Goal: Task Accomplishment & Management: Manage account settings

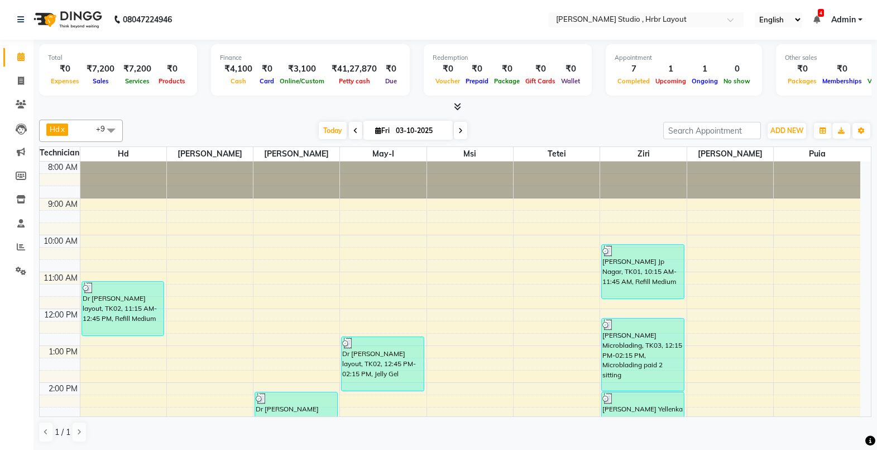
scroll to position [142, 0]
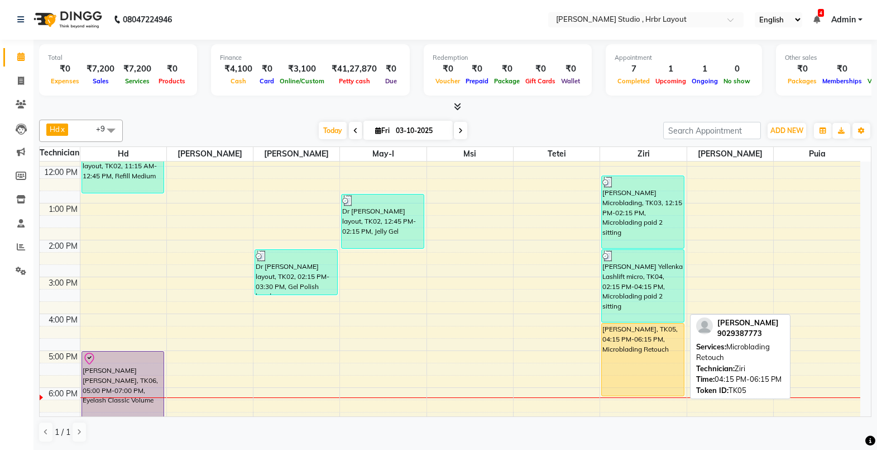
click at [665, 336] on div "[PERSON_NAME], TK05, 04:15 PM-06:15 PM, Microblading Retouch" at bounding box center [643, 359] width 82 height 72
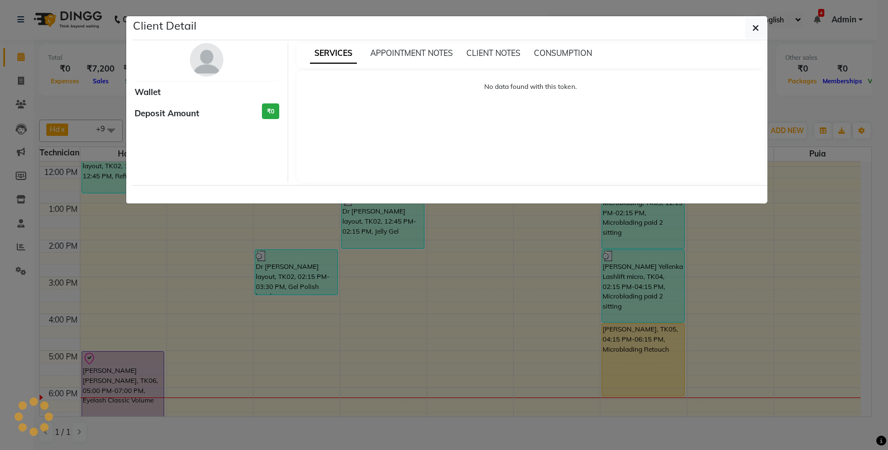
select select "1"
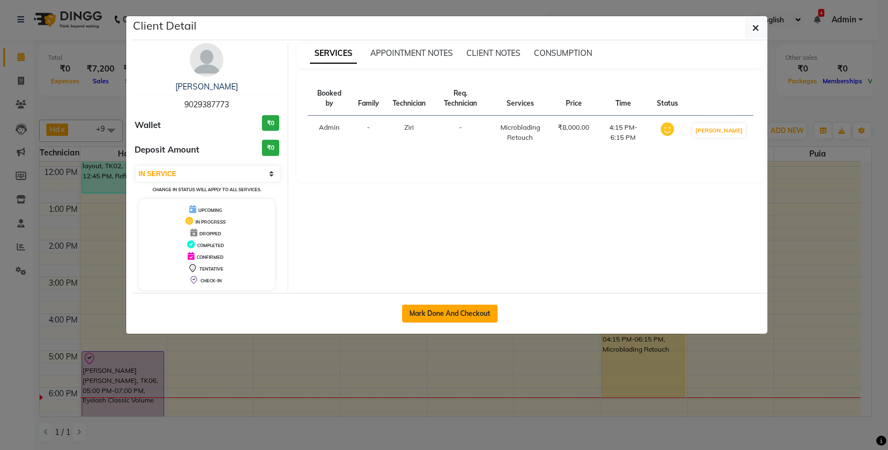
click at [456, 312] on button "Mark Done And Checkout" at bounding box center [450, 313] width 96 height 18
select select "5084"
select select "service"
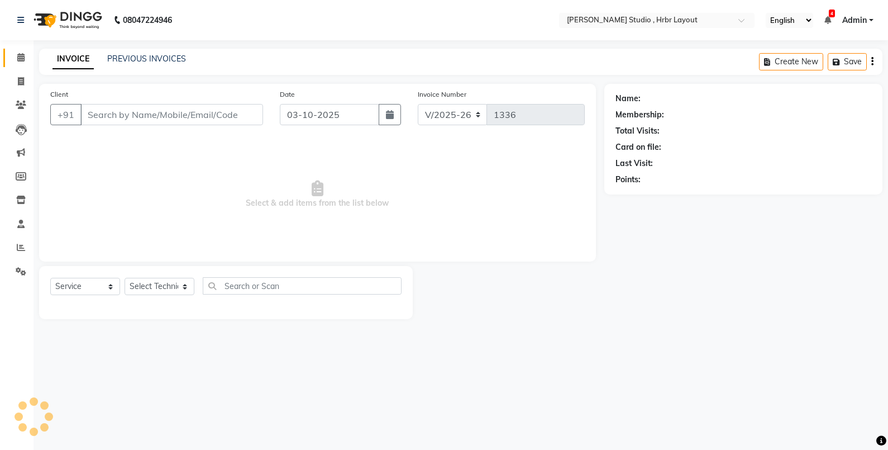
type input "9029387773"
select select "32531"
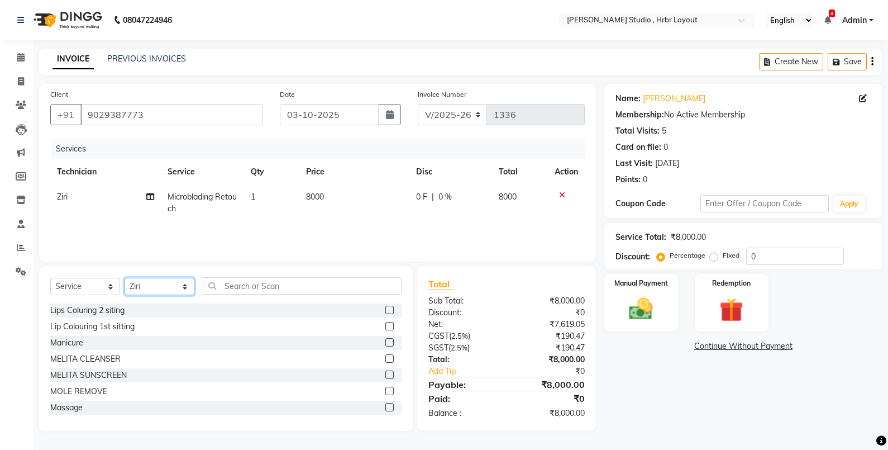
click at [185, 290] on select "Select Technician [PERSON_NAME] Nail Arts Hd [PERSON_NAME] [PERSON_NAME] [PERSO…" at bounding box center [160, 286] width 70 height 17
click at [238, 285] on input "text" at bounding box center [302, 285] width 199 height 17
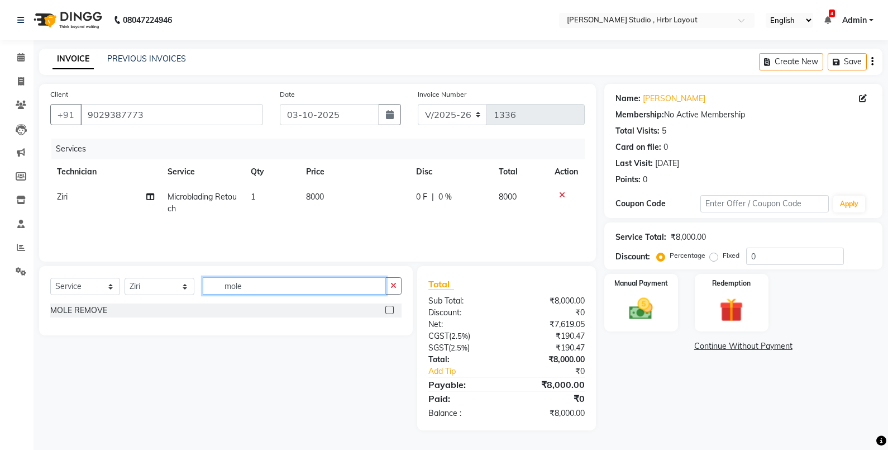
type input "mole"
click at [392, 308] on label at bounding box center [389, 309] width 8 height 8
click at [392, 308] on input "checkbox" at bounding box center [388, 310] width 7 height 7
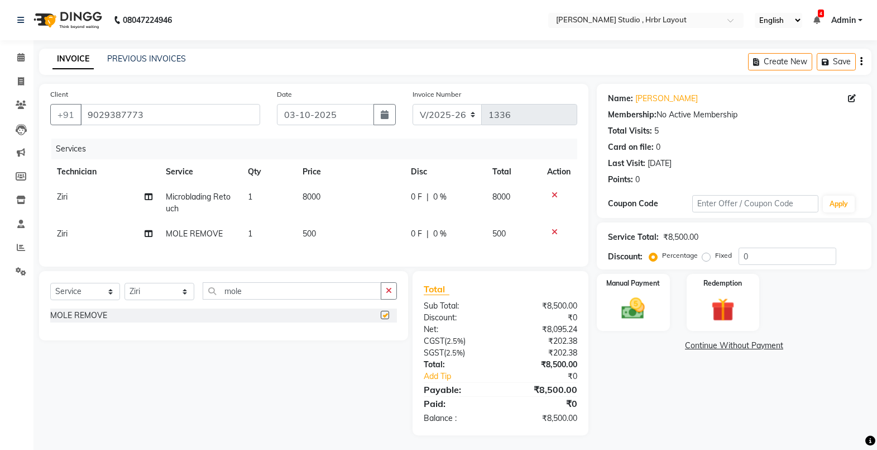
checkbox input "false"
click at [318, 233] on td "500" at bounding box center [350, 233] width 108 height 25
select select "32531"
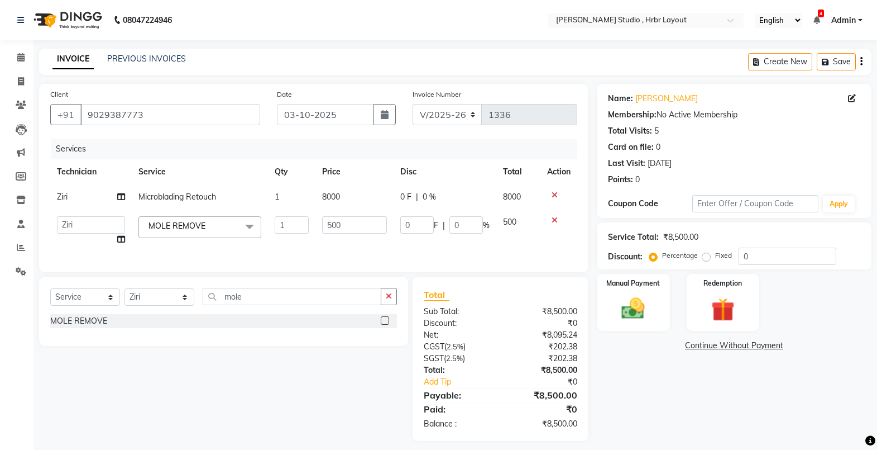
click at [318, 233] on td "500" at bounding box center [355, 230] width 79 height 42
click at [355, 232] on input "500" at bounding box center [354, 224] width 65 height 17
type input "5"
type input "1000"
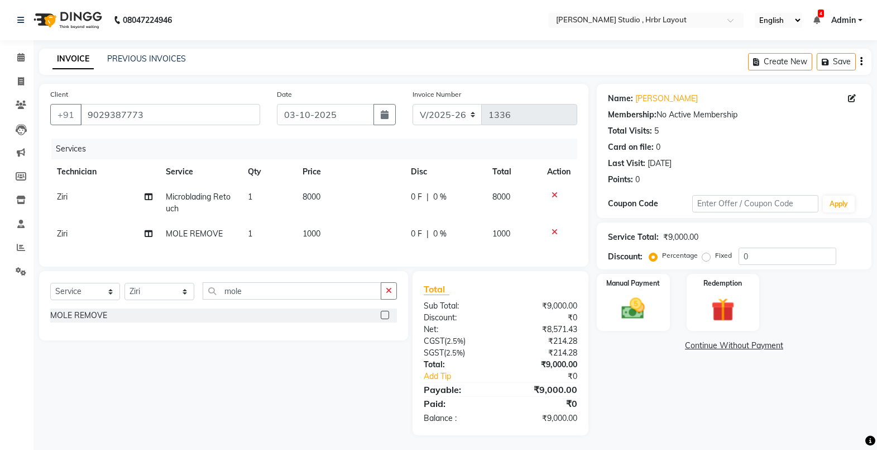
click at [356, 238] on td "1000" at bounding box center [350, 233] width 108 height 25
select select "32531"
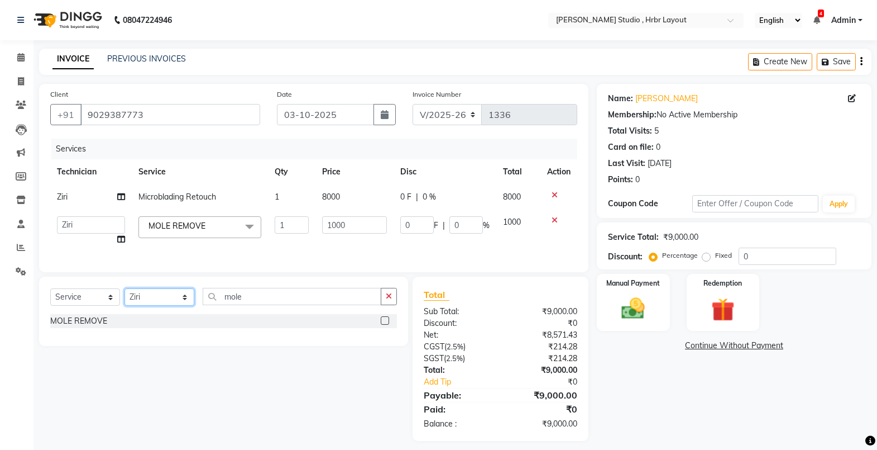
click at [188, 305] on select "Select Technician [PERSON_NAME] Nail Arts Hd [PERSON_NAME] [PERSON_NAME] [PERSO…" at bounding box center [160, 296] width 70 height 17
select select "69678"
click at [125, 299] on select "Select Technician [PERSON_NAME] Nail Arts Hd [PERSON_NAME] [PERSON_NAME] [PERSO…" at bounding box center [160, 296] width 70 height 17
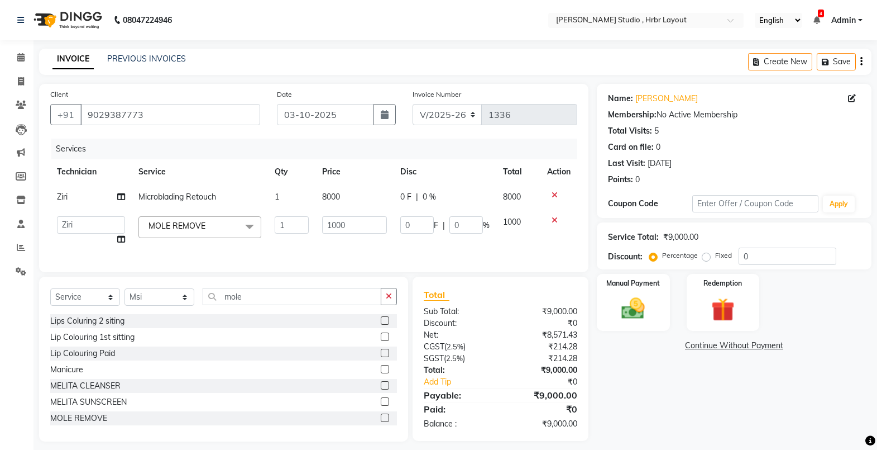
click at [264, 294] on div "Select Service Product Membership Package Voucher Prepaid Gift Card Select Tech…" at bounding box center [223, 358] width 369 height 165
click at [256, 304] on input "mole" at bounding box center [292, 296] width 179 height 17
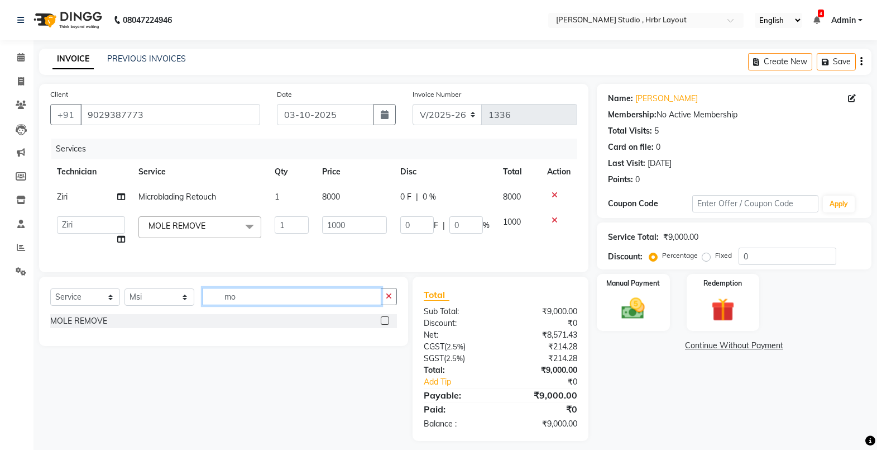
type input "m"
type input "lashlifting"
click at [385, 324] on label at bounding box center [385, 320] width 8 height 8
click at [385, 324] on input "checkbox" at bounding box center [384, 320] width 7 height 7
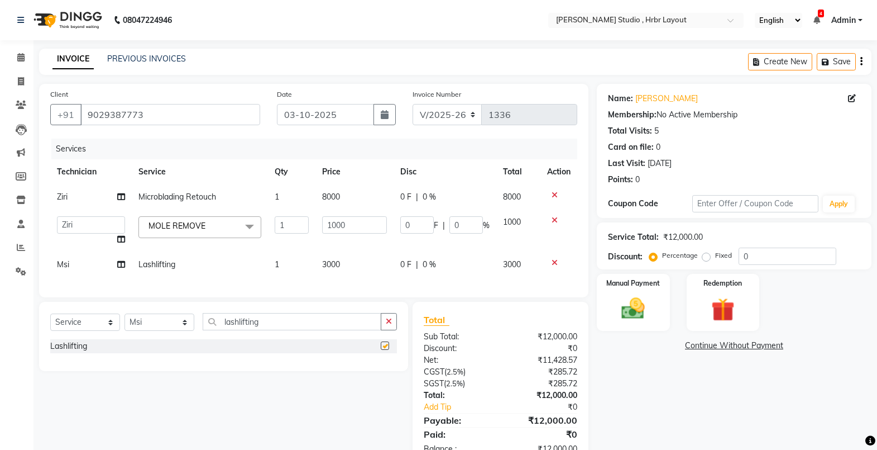
checkbox input "false"
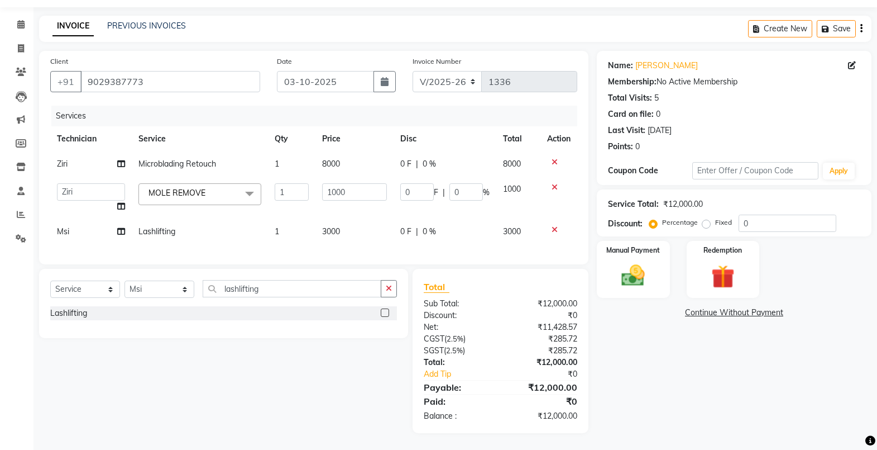
click at [335, 159] on span "8000" at bounding box center [331, 164] width 18 height 10
select select "32531"
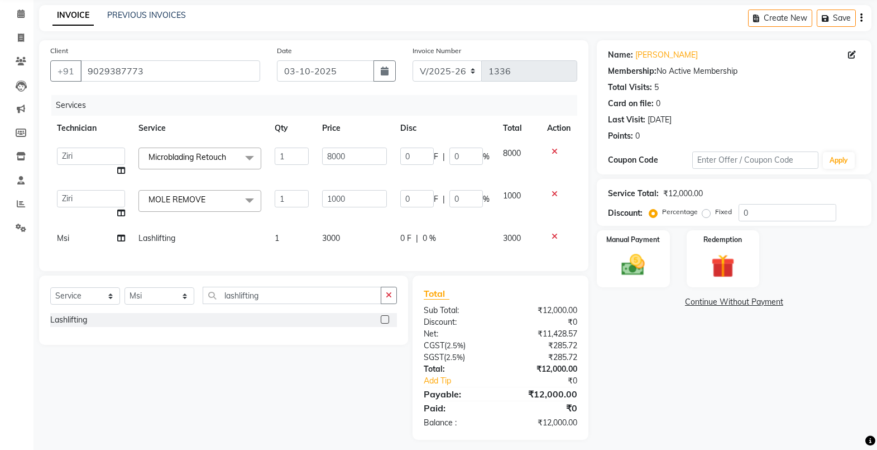
click at [335, 148] on input "8000" at bounding box center [354, 155] width 65 height 17
type input "3500"
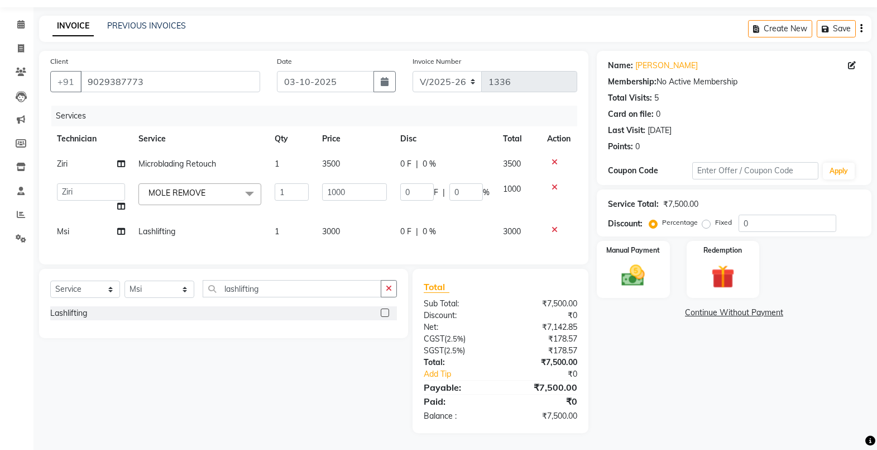
click at [368, 175] on tbody "Ziri Microblading Retouch 1 3500 0 F | 0 % 3500 [PERSON_NAME] Didiki Nail Arts …" at bounding box center [313, 197] width 527 height 93
click at [670, 369] on div "Name: [PERSON_NAME] Membership: No Active Membership Total Visits: 5 Card on fi…" at bounding box center [738, 242] width 283 height 382
click at [642, 271] on img at bounding box center [634, 275] width 40 height 28
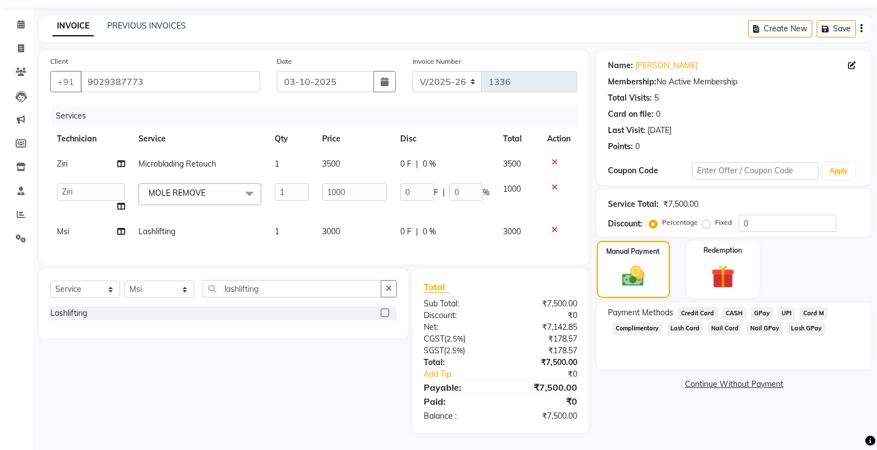
click at [690, 322] on span "Lash Card" at bounding box center [685, 328] width 36 height 13
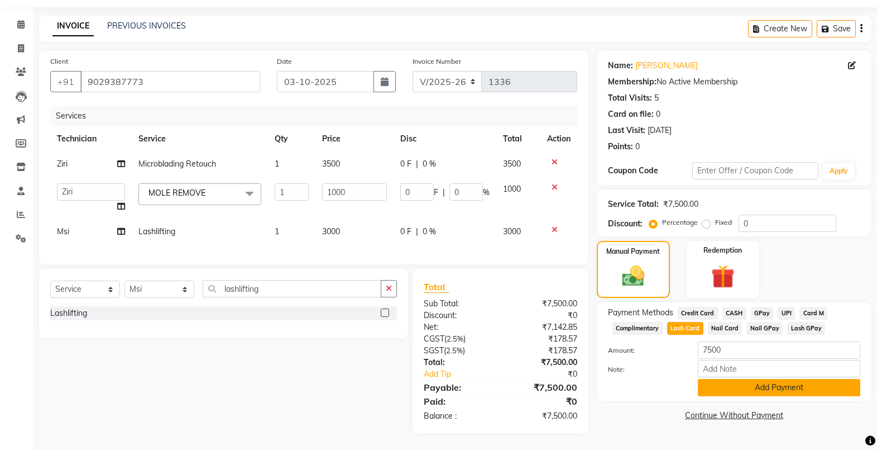
click at [752, 379] on button "Add Payment" at bounding box center [779, 387] width 163 height 17
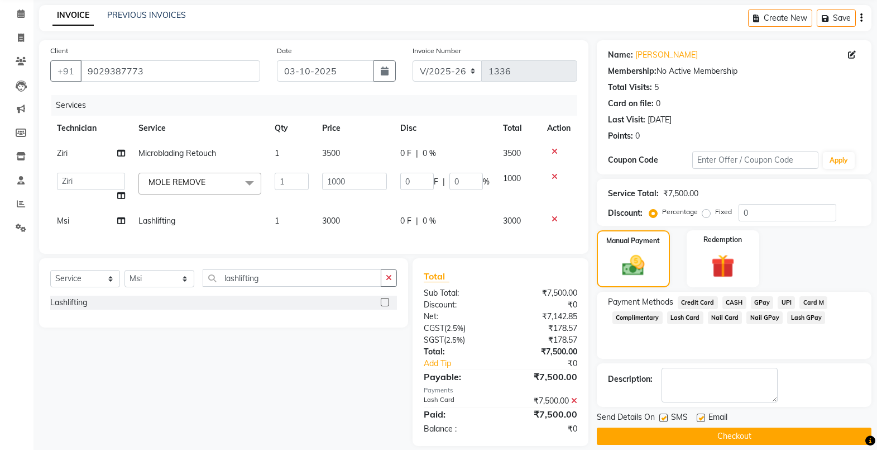
scroll to position [67, 0]
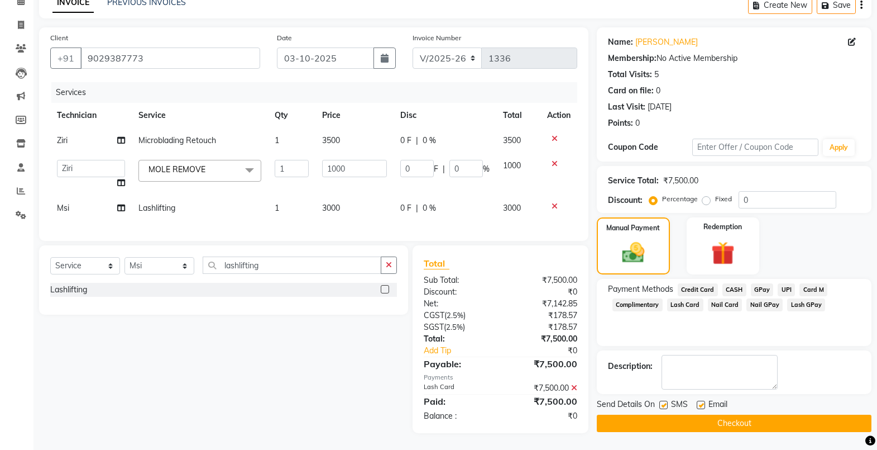
click at [732, 422] on div "Name: [PERSON_NAME] Membership: No Active Membership Total Visits: 5 Card on fi…" at bounding box center [738, 229] width 283 height 405
click at [732, 414] on button "Checkout" at bounding box center [734, 422] width 275 height 17
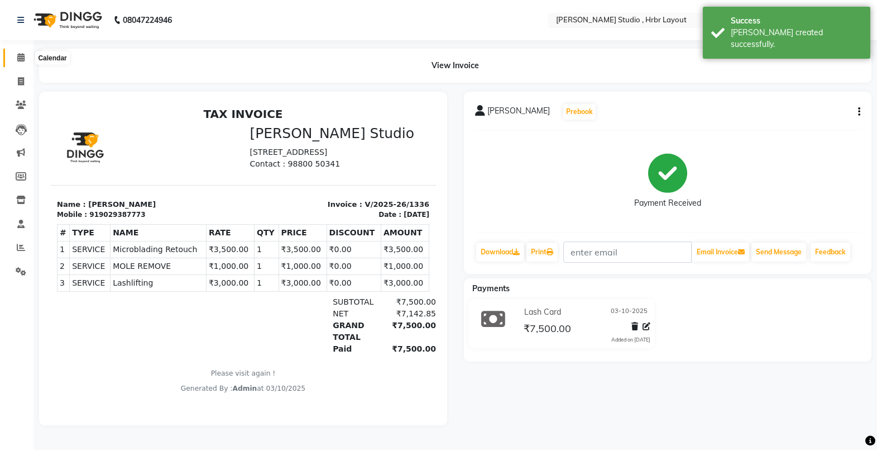
click at [20, 63] on span at bounding box center [21, 57] width 20 height 13
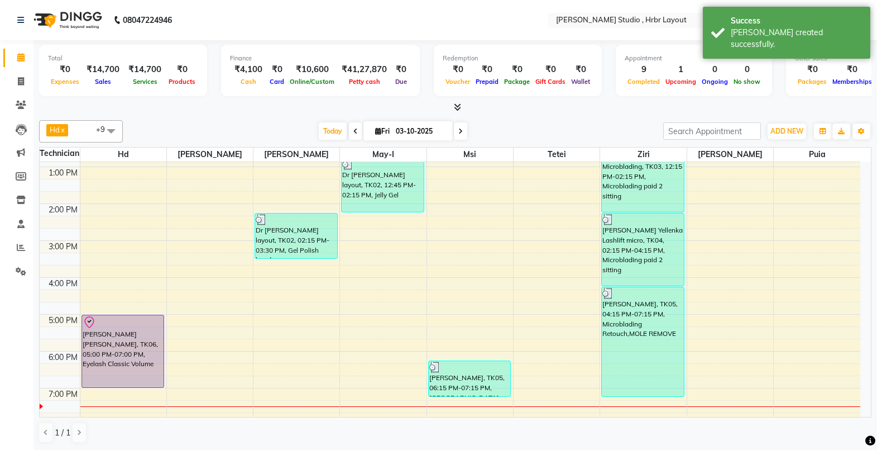
scroll to position [201, 0]
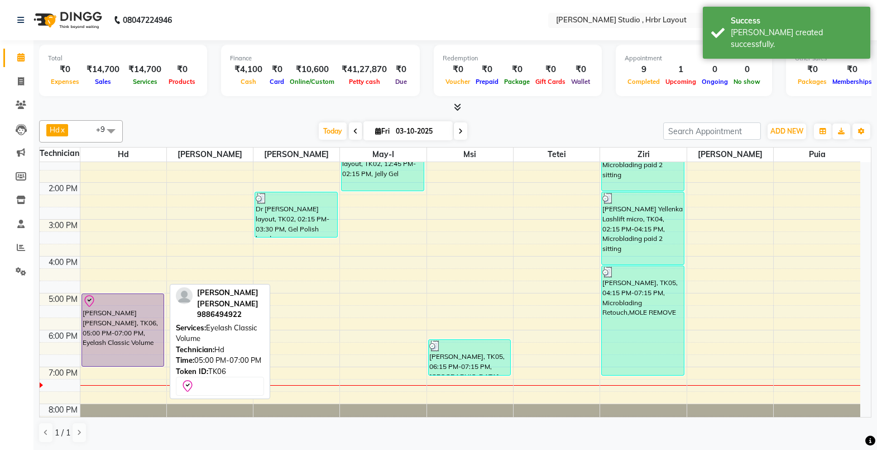
click at [114, 319] on div "[PERSON_NAME] [PERSON_NAME], TK06, 05:00 PM-07:00 PM, Eyelash Classic Volume" at bounding box center [123, 330] width 82 height 72
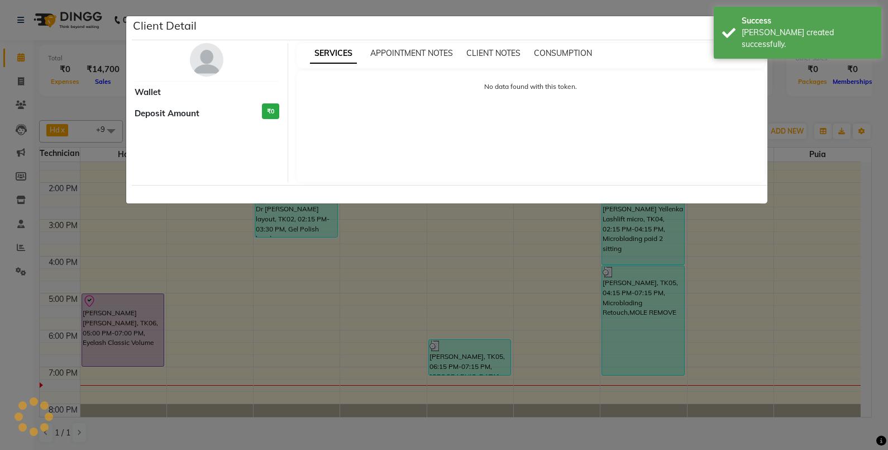
select select "8"
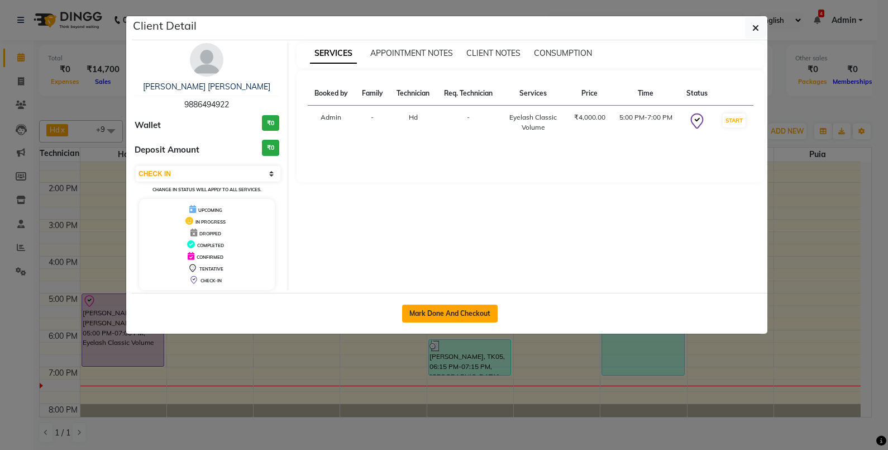
click at [463, 313] on button "Mark Done And Checkout" at bounding box center [450, 313] width 96 height 18
select select "service"
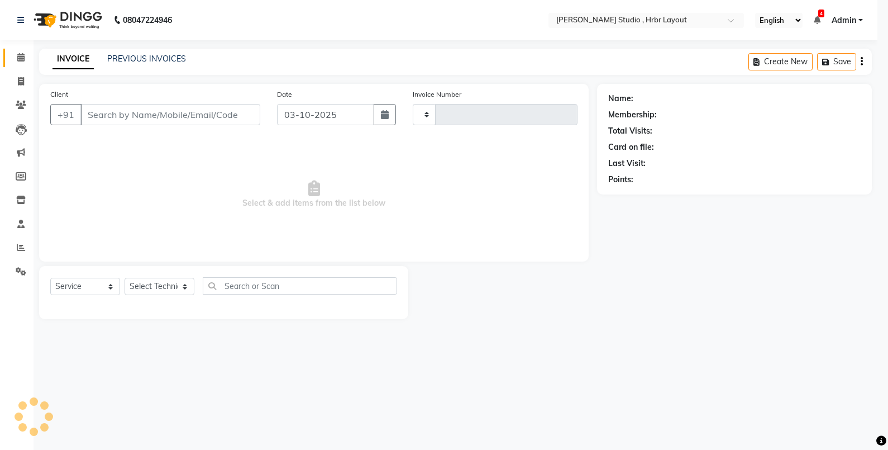
type input "1337"
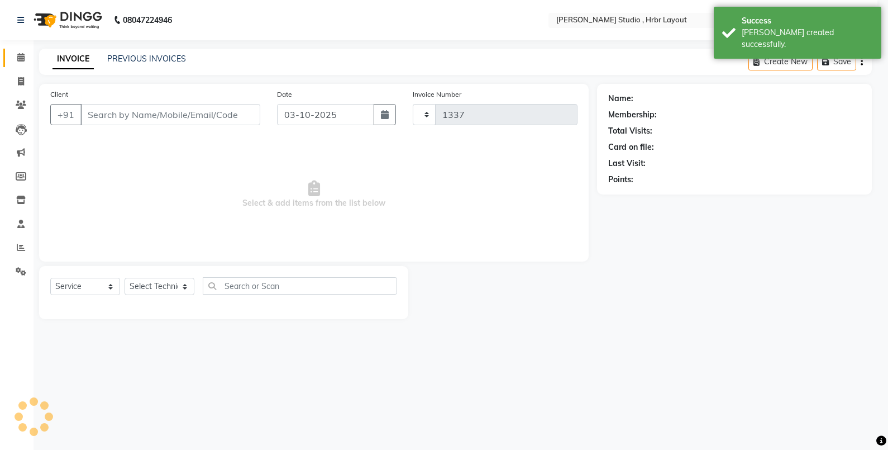
select select "5084"
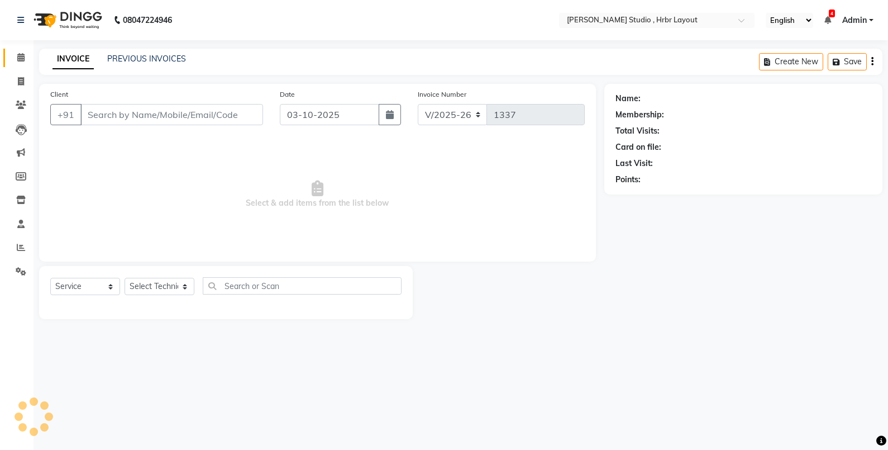
type input "9886494922"
select select "32532"
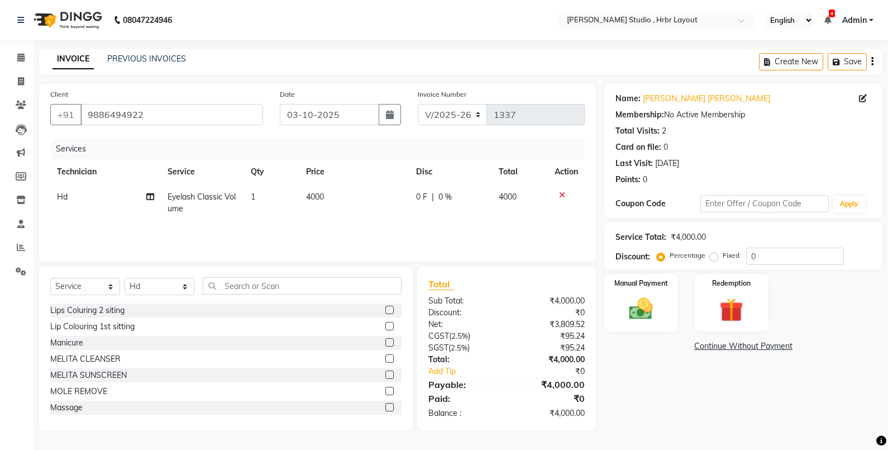
click at [212, 201] on span "Eyelash Classic Volume" at bounding box center [202, 203] width 68 height 22
select select "32532"
click at [249, 201] on span at bounding box center [252, 201] width 22 height 21
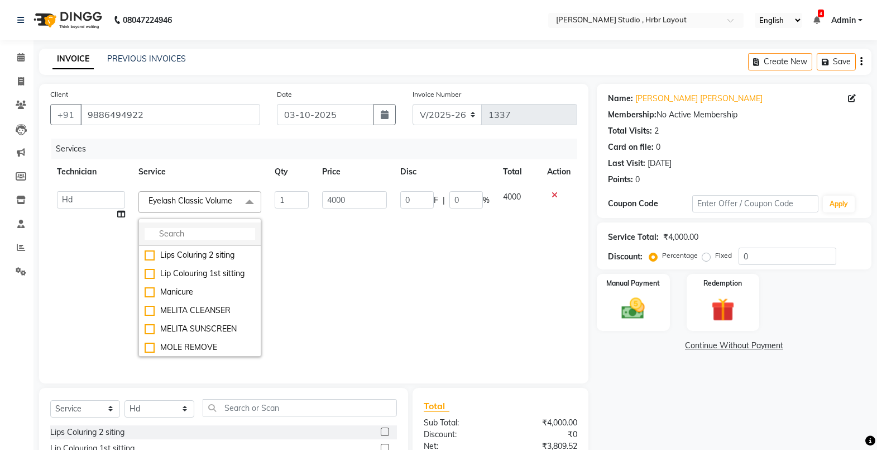
click at [168, 236] on input "multiselect-search" at bounding box center [200, 234] width 111 height 12
type input "Eye"
click at [139, 301] on li "Eyelash Hybrid" at bounding box center [200, 292] width 122 height 18
checkbox input "false"
click at [144, 315] on li "Eyelash Hybrid Volume" at bounding box center [200, 310] width 122 height 18
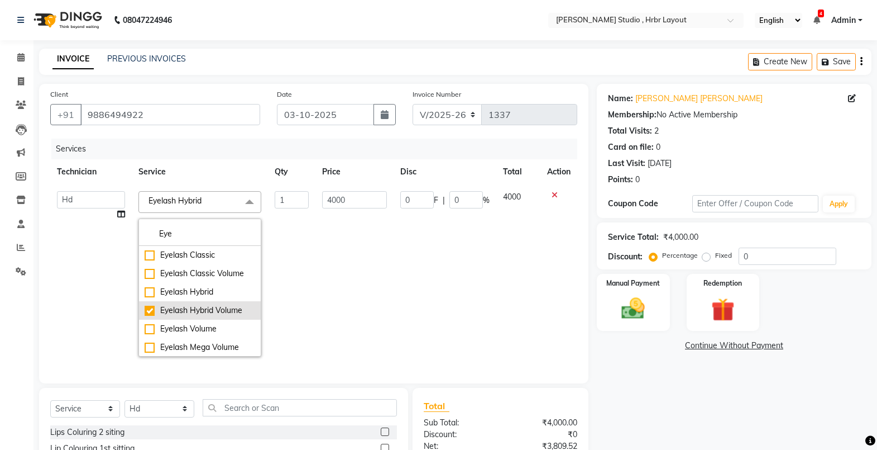
checkbox input "false"
checkbox input "true"
type input "4500"
click at [326, 284] on td "4500" at bounding box center [355, 273] width 79 height 179
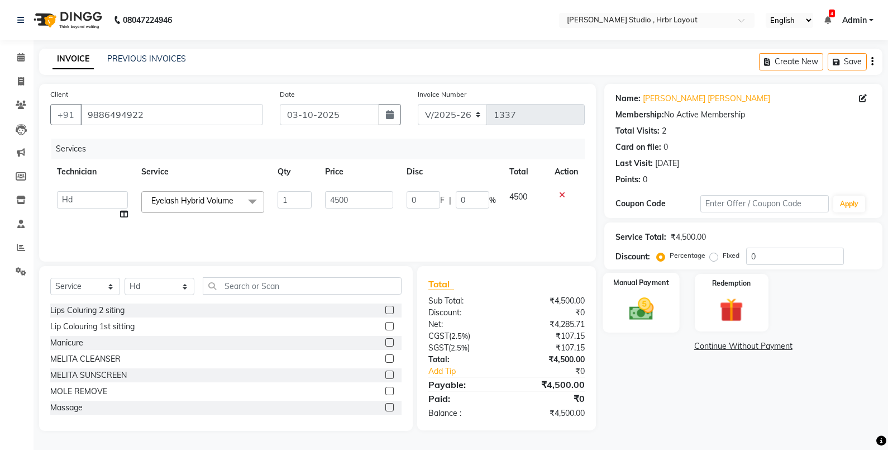
click at [651, 302] on img at bounding box center [641, 308] width 40 height 28
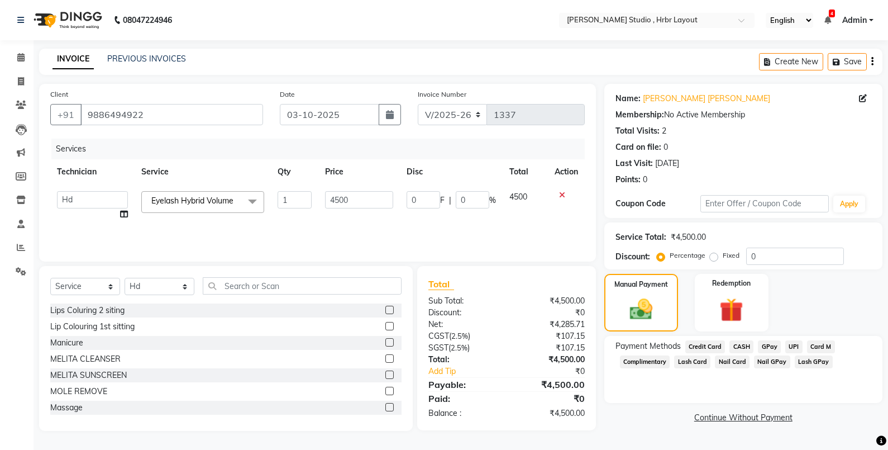
click at [808, 364] on span "Lash GPay" at bounding box center [814, 361] width 38 height 13
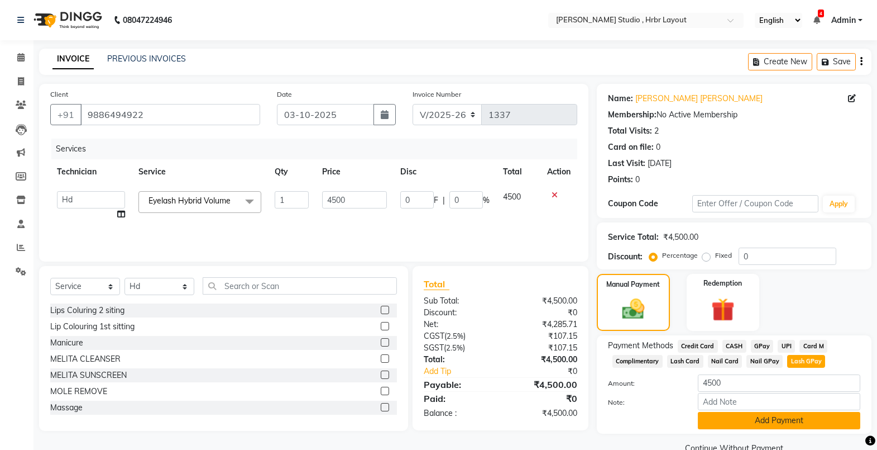
click at [744, 423] on button "Add Payment" at bounding box center [779, 420] width 163 height 17
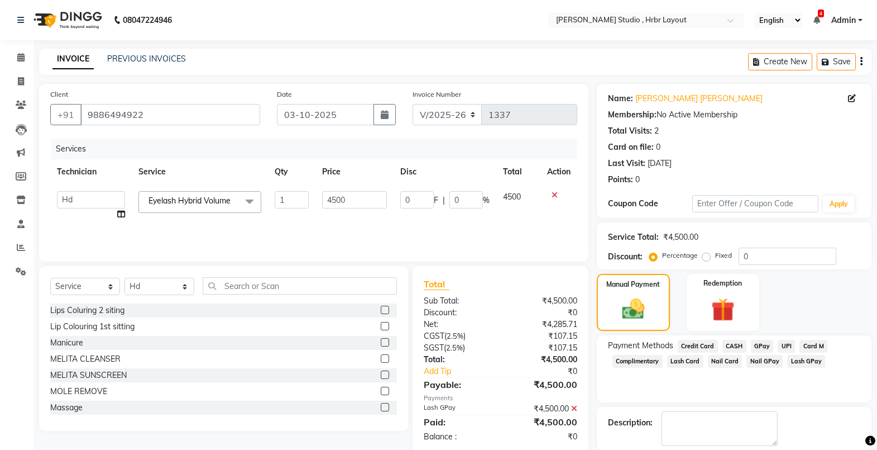
scroll to position [55, 0]
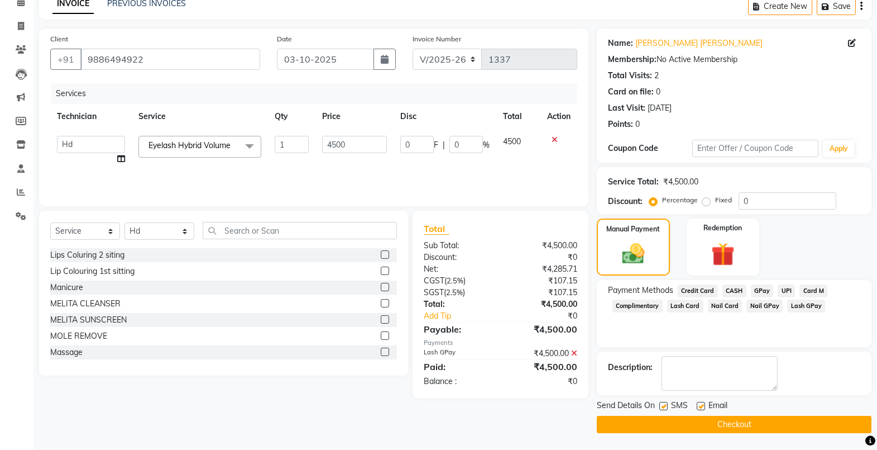
click at [731, 427] on button "Checkout" at bounding box center [734, 424] width 275 height 17
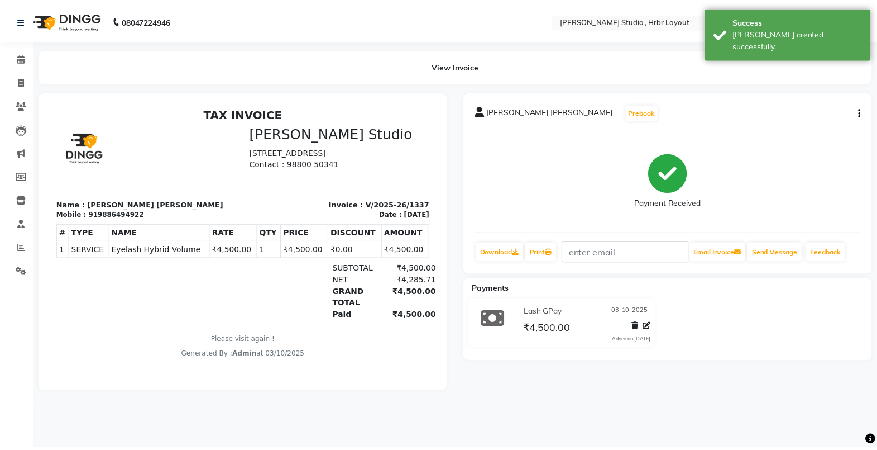
scroll to position [9, 0]
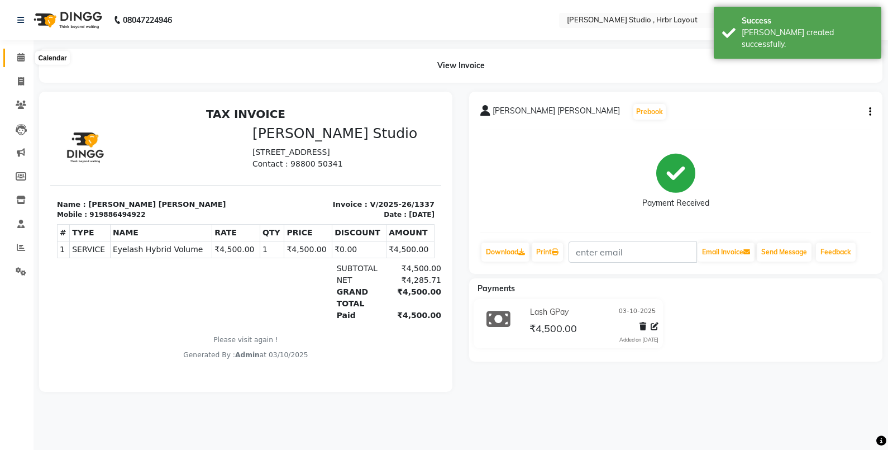
click at [18, 59] on icon at bounding box center [20, 57] width 7 height 8
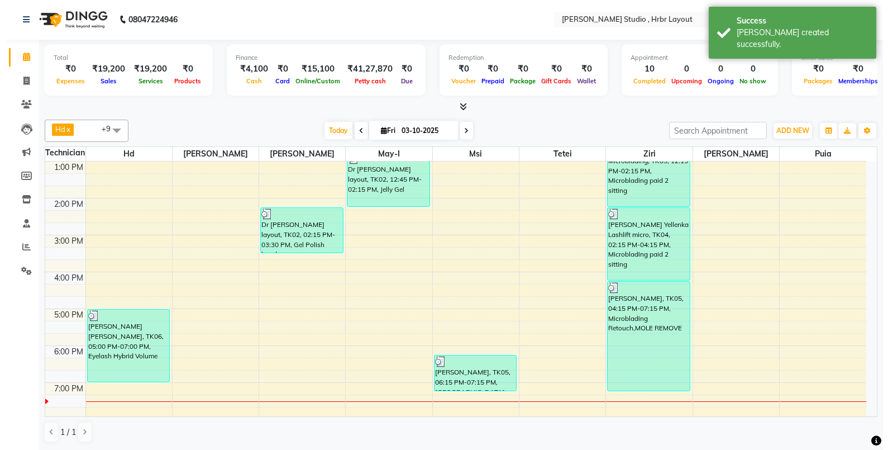
scroll to position [223, 0]
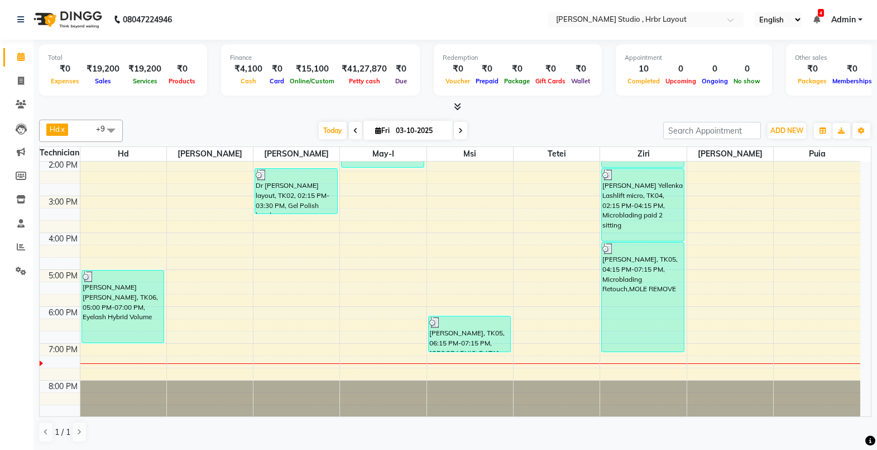
click at [273, 311] on div "8:00 AM 9:00 AM 10:00 AM 11:00 AM 12:00 PM 1:00 PM 2:00 PM 3:00 PM 4:00 PM 5:00…" at bounding box center [450, 177] width 821 height 479
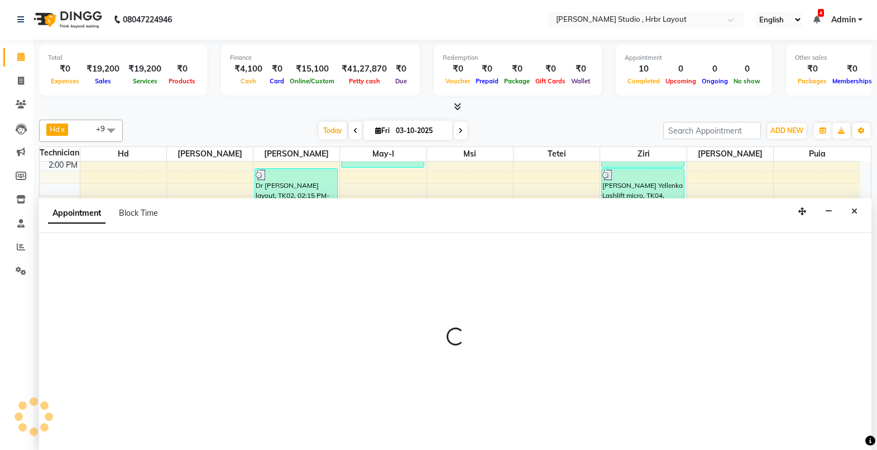
select select "84206"
select select "tentative"
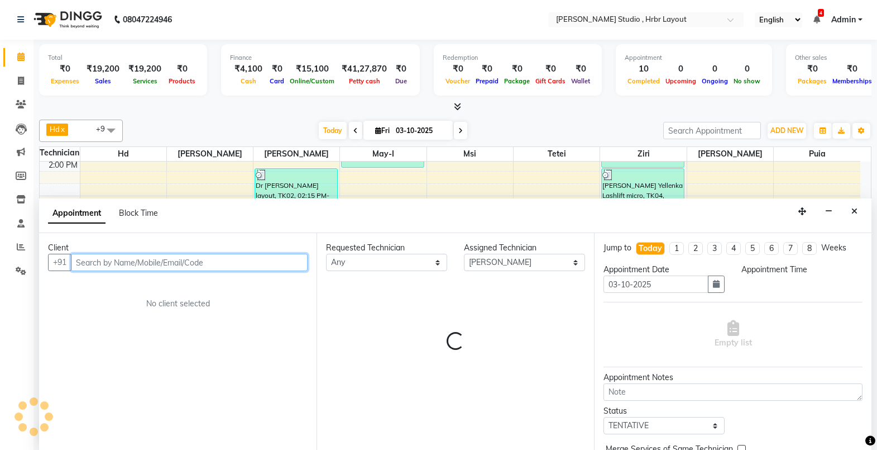
select select "1080"
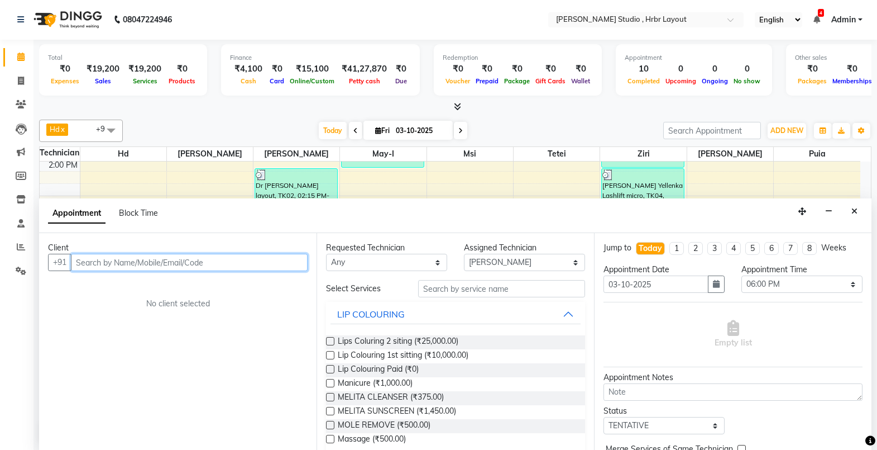
click at [135, 264] on input "text" at bounding box center [189, 262] width 237 height 17
type input "8974599434"
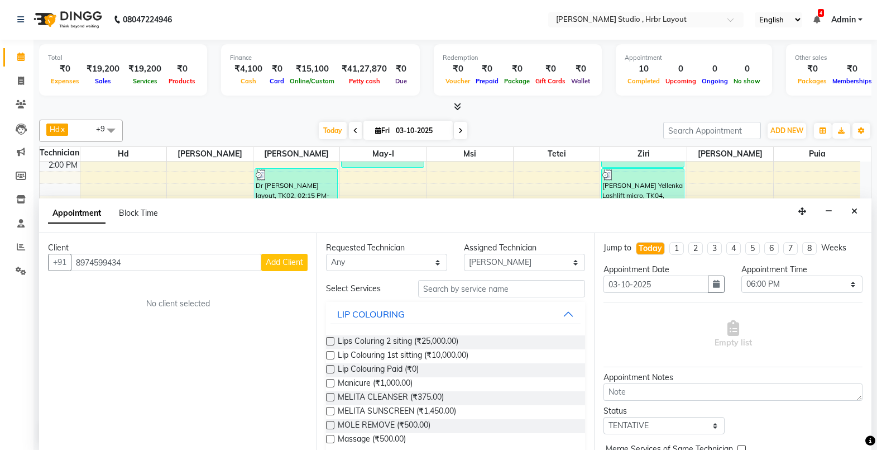
click at [280, 260] on span "Add Client" at bounding box center [284, 262] width 37 height 10
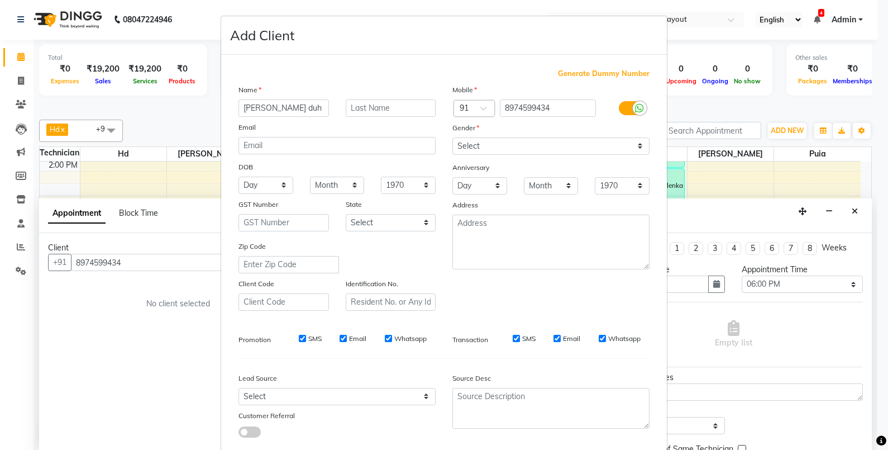
type input "[PERSON_NAME] duh"
click at [505, 151] on select "Select [DEMOGRAPHIC_DATA] [DEMOGRAPHIC_DATA] Other Prefer Not To Say" at bounding box center [550, 145] width 197 height 17
select select "[DEMOGRAPHIC_DATA]"
click at [452, 137] on select "Select [DEMOGRAPHIC_DATA] [DEMOGRAPHIC_DATA] Other Prefer Not To Say" at bounding box center [550, 145] width 197 height 17
click at [314, 105] on input "[PERSON_NAME] duh" at bounding box center [283, 107] width 90 height 17
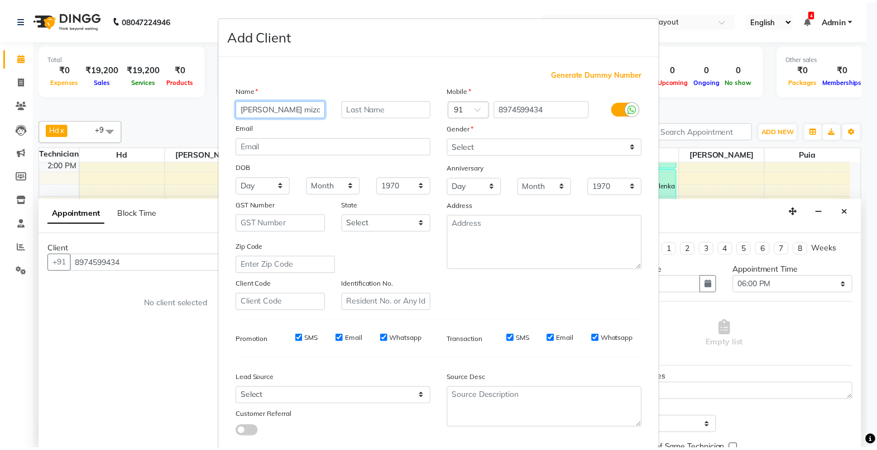
scroll to position [65, 0]
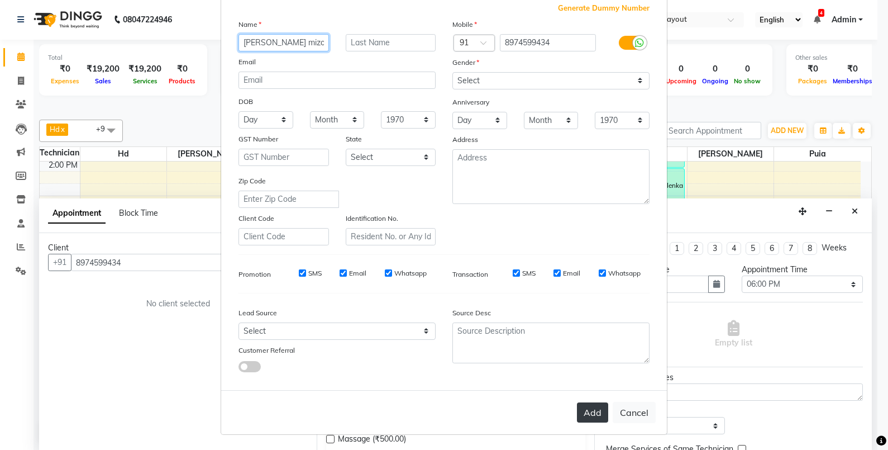
type input "[PERSON_NAME] mizo"
click at [590, 412] on button "Add" at bounding box center [592, 412] width 31 height 20
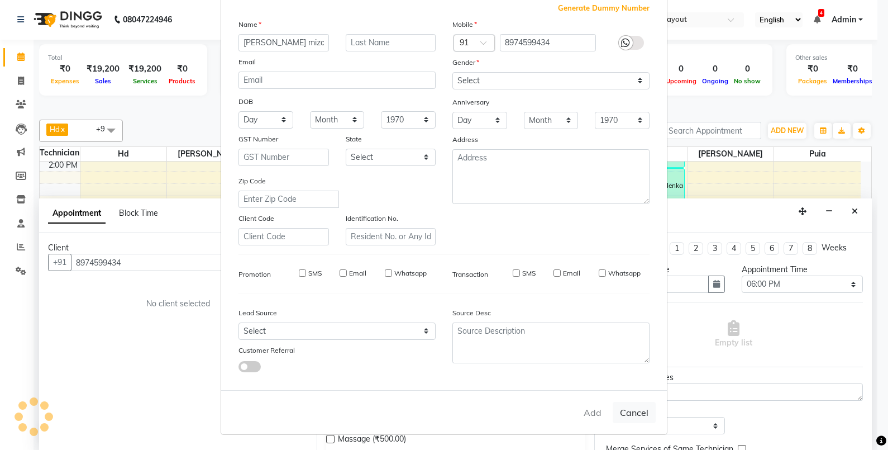
select select
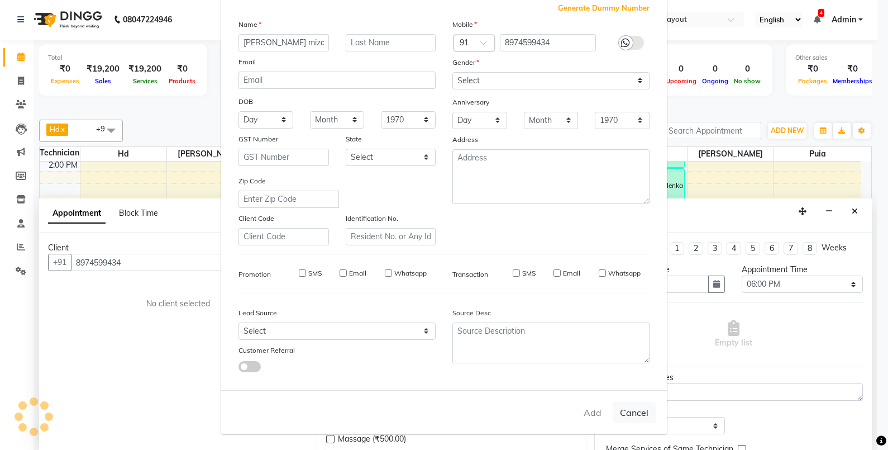
select select
checkbox input "false"
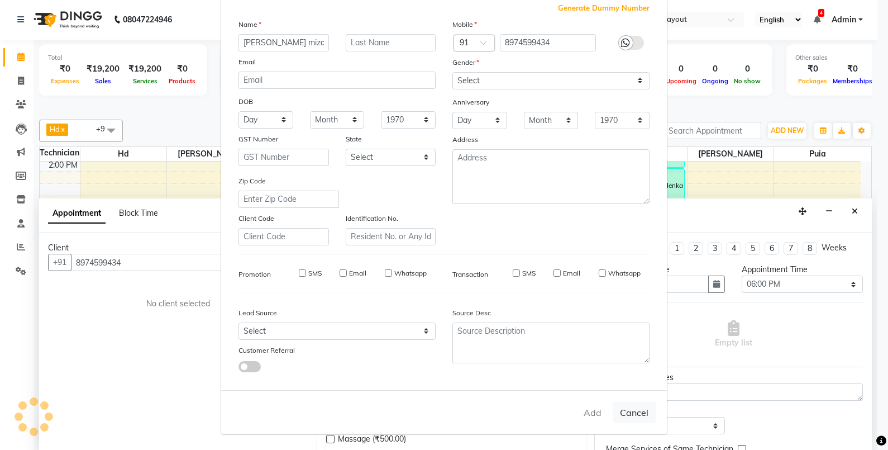
checkbox input "false"
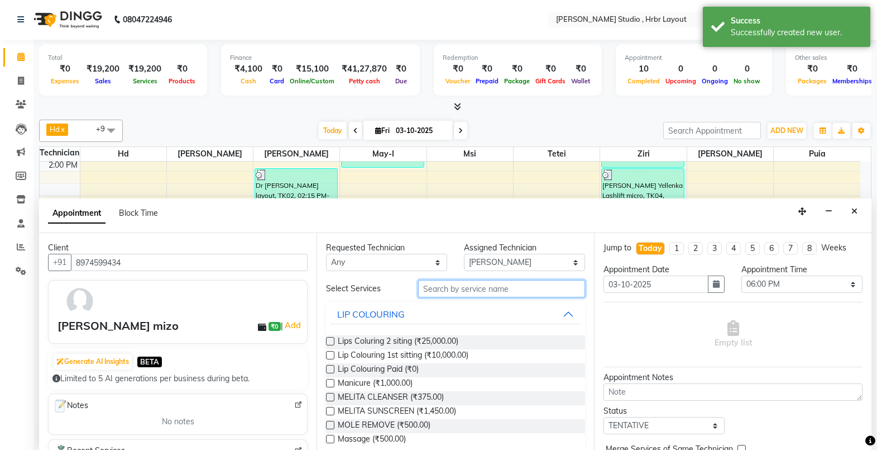
click at [464, 289] on input "text" at bounding box center [501, 288] width 167 height 17
drag, startPoint x: 464, startPoint y: 289, endPoint x: 443, endPoint y: 284, distance: 21.8
click at [443, 284] on input "text" at bounding box center [501, 288] width 167 height 17
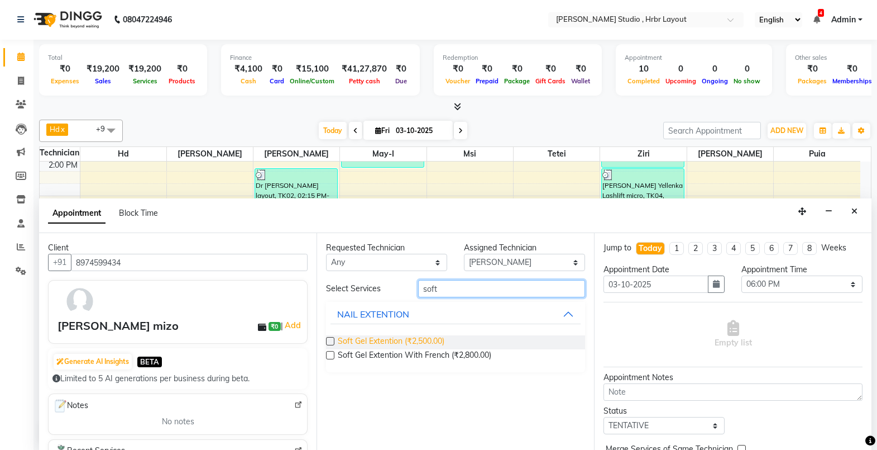
type input "soft"
click at [407, 337] on span "Soft Gel Extention (₹2,500.00)" at bounding box center [391, 342] width 107 height 14
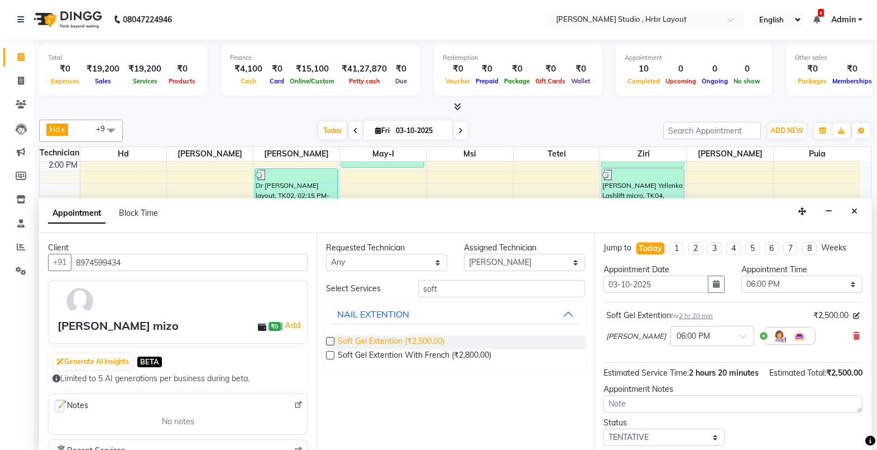
click at [412, 341] on span "Soft Gel Extention (₹2,500.00)" at bounding box center [391, 342] width 107 height 14
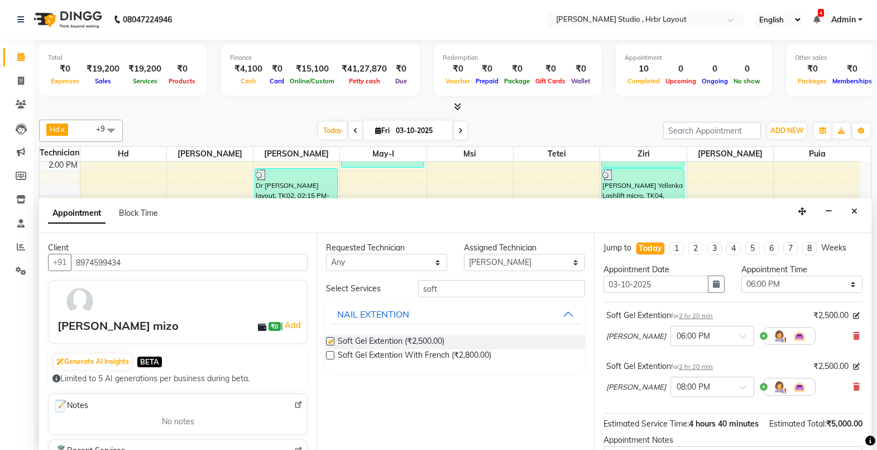
checkbox input "false"
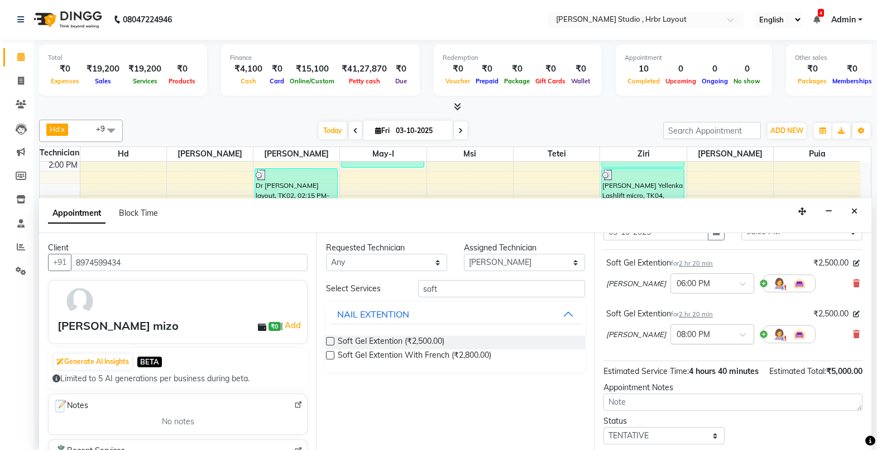
scroll to position [0, 0]
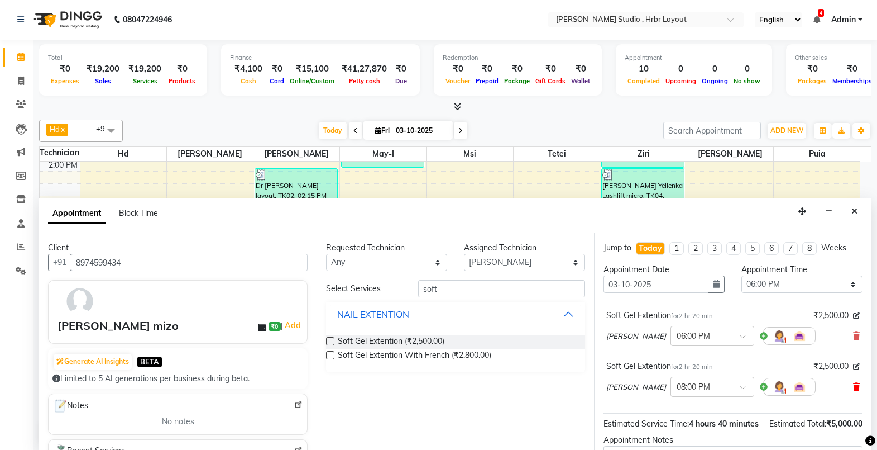
click at [853, 384] on icon at bounding box center [856, 387] width 7 height 8
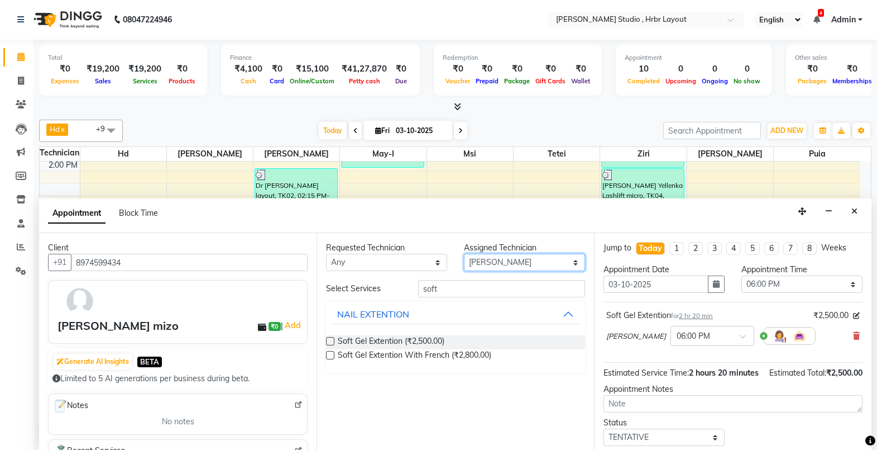
click at [567, 266] on select "Select [PERSON_NAME] Didiki Nail Arts Hd [PERSON_NAME] [PERSON_NAME] [PERSON_NA…" at bounding box center [524, 262] width 121 height 17
select select "92398"
click at [464, 254] on select "Select [PERSON_NAME] Didiki Nail Arts Hd [PERSON_NAME] [PERSON_NAME] [PERSON_NA…" at bounding box center [524, 262] width 121 height 17
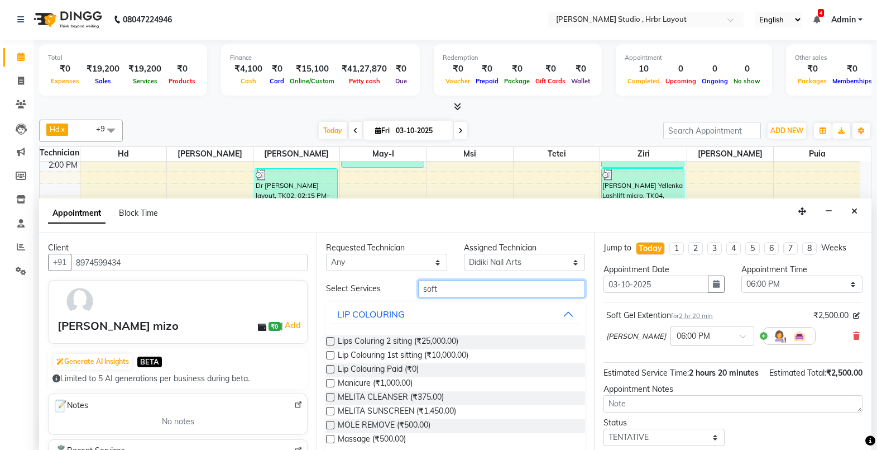
click at [448, 291] on input "soft" at bounding box center [501, 288] width 167 height 17
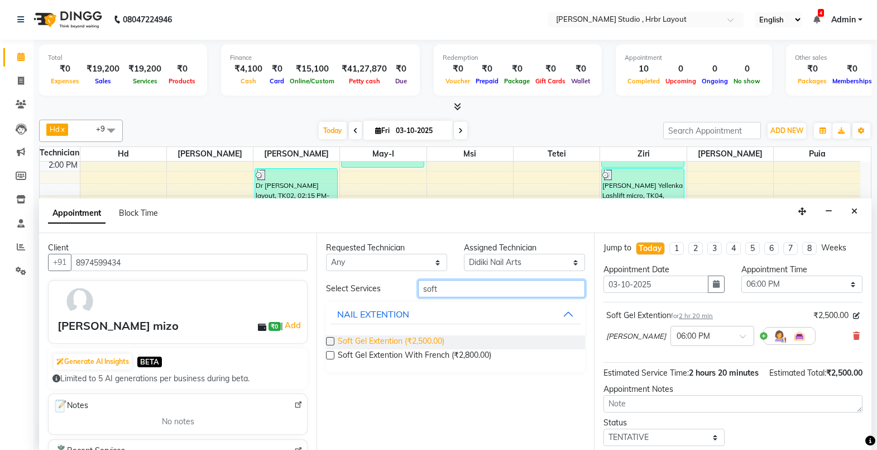
type input "soft"
click at [374, 340] on span "Soft Gel Extention (₹2,500.00)" at bounding box center [391, 342] width 107 height 14
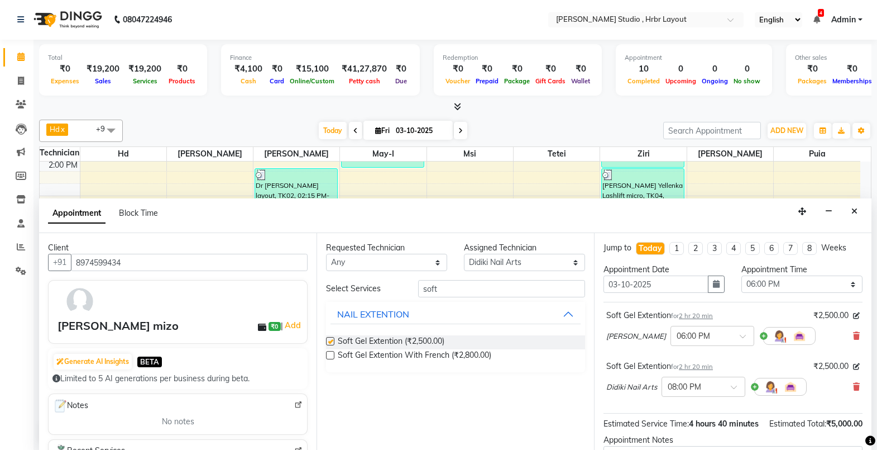
checkbox input "false"
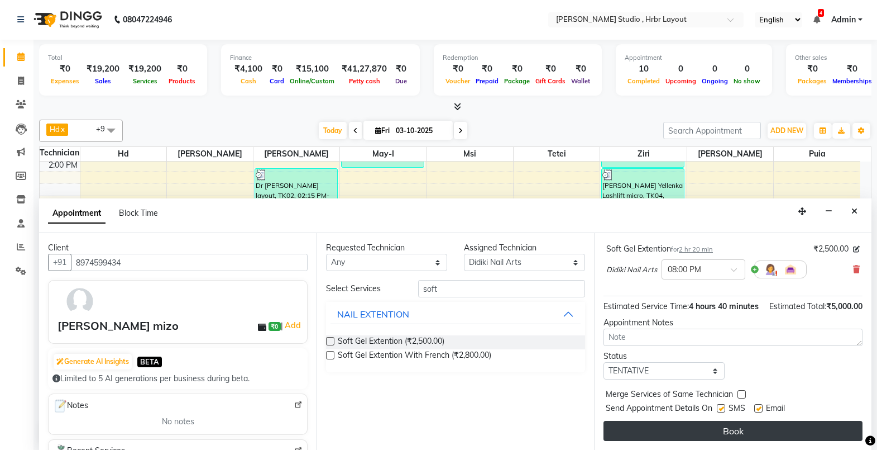
click at [667, 429] on button "Book" at bounding box center [733, 431] width 259 height 20
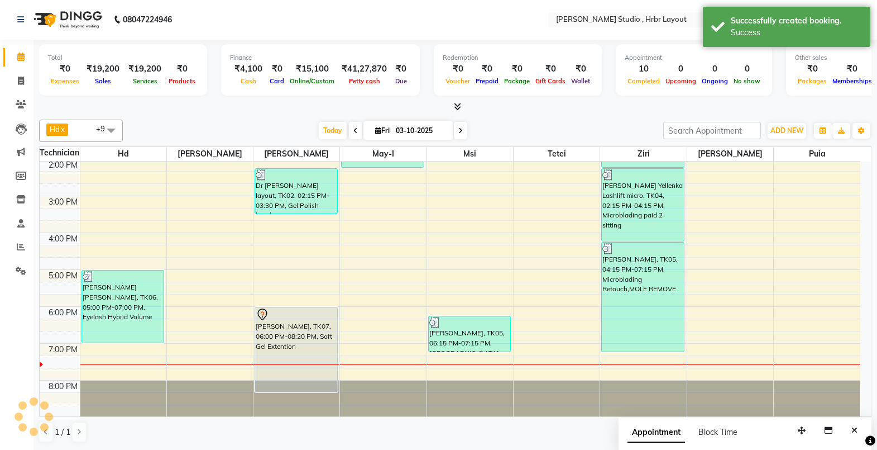
scroll to position [0, 0]
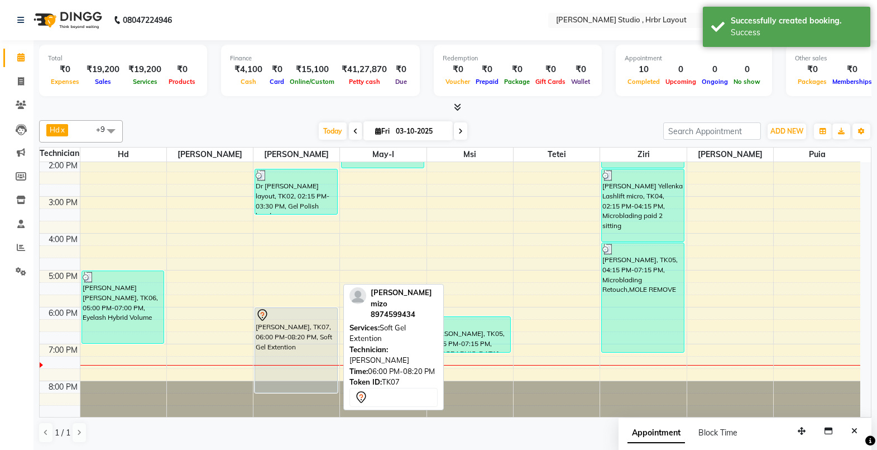
click at [289, 335] on div "[PERSON_NAME], TK07, 06:00 PM-08:20 PM, Soft Gel Extention" at bounding box center [296, 350] width 82 height 84
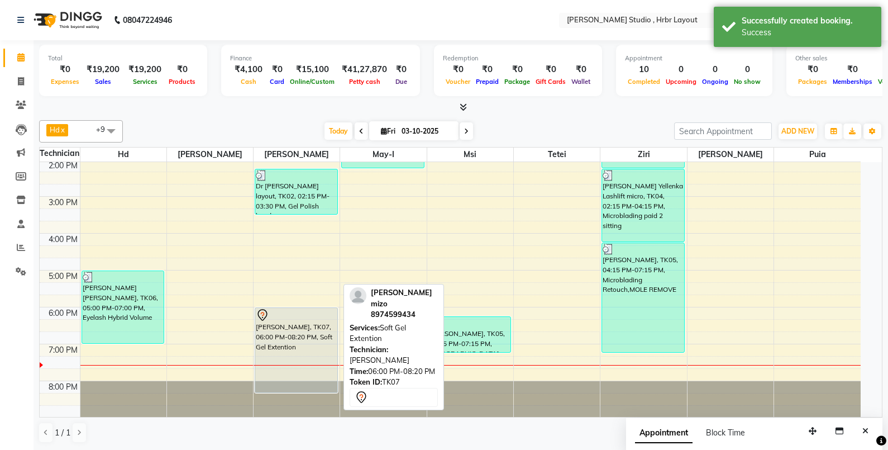
select select "7"
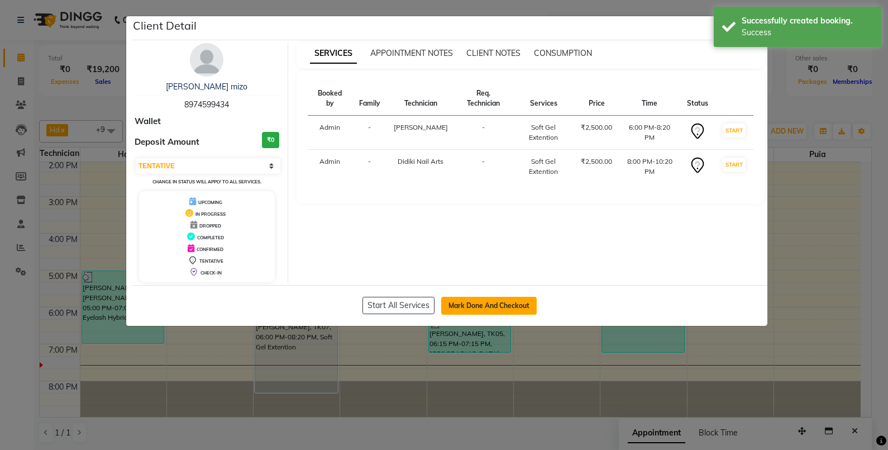
click at [484, 304] on button "Mark Done And Checkout" at bounding box center [489, 306] width 96 height 18
select select "service"
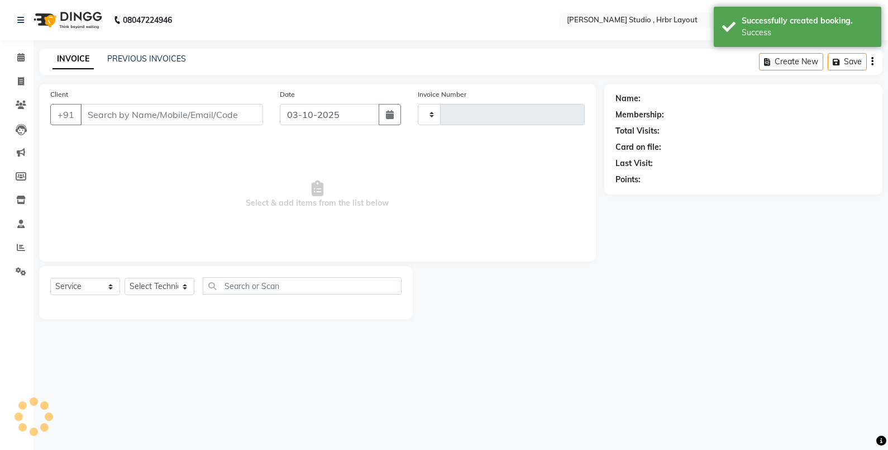
type input "8974599434"
select select "84206"
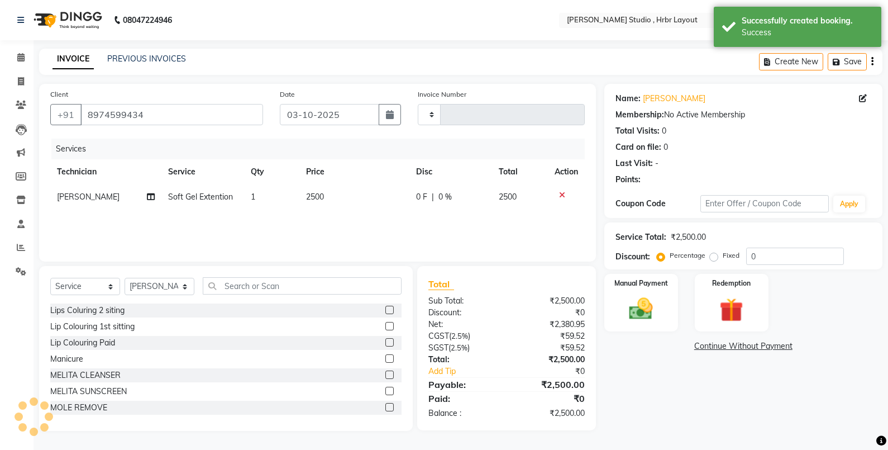
type input "1338"
select select "5084"
click at [184, 287] on select "Select Technician [PERSON_NAME] Nail Arts Hd [PERSON_NAME] [PERSON_NAME] [PERSO…" at bounding box center [160, 286] width 70 height 17
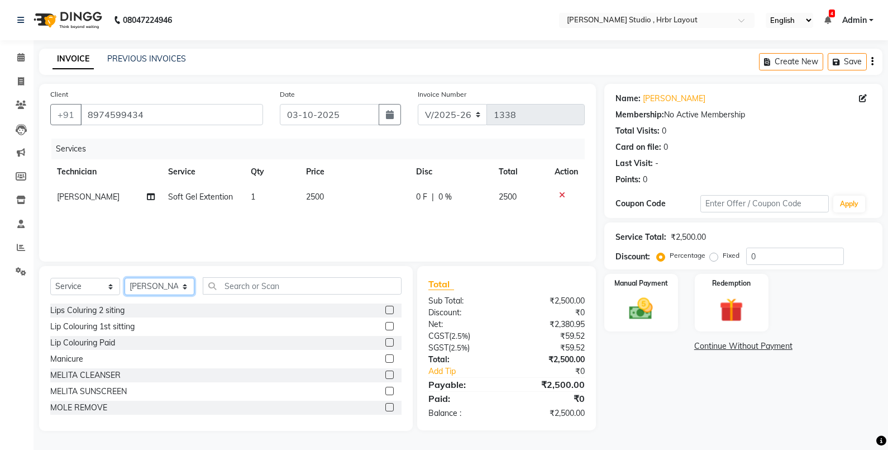
select select "92398"
click at [125, 278] on select "Select Technician [PERSON_NAME] Nail Arts Hd [PERSON_NAME] [PERSON_NAME] [PERSO…" at bounding box center [160, 286] width 70 height 17
click at [233, 287] on input "text" at bounding box center [302, 285] width 199 height 17
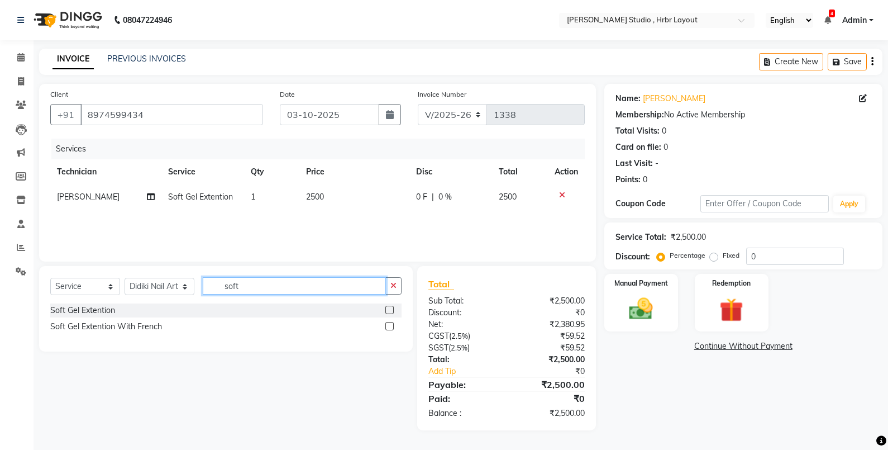
type input "soft"
click at [389, 309] on label at bounding box center [389, 309] width 8 height 8
click at [389, 309] on input "checkbox" at bounding box center [388, 310] width 7 height 7
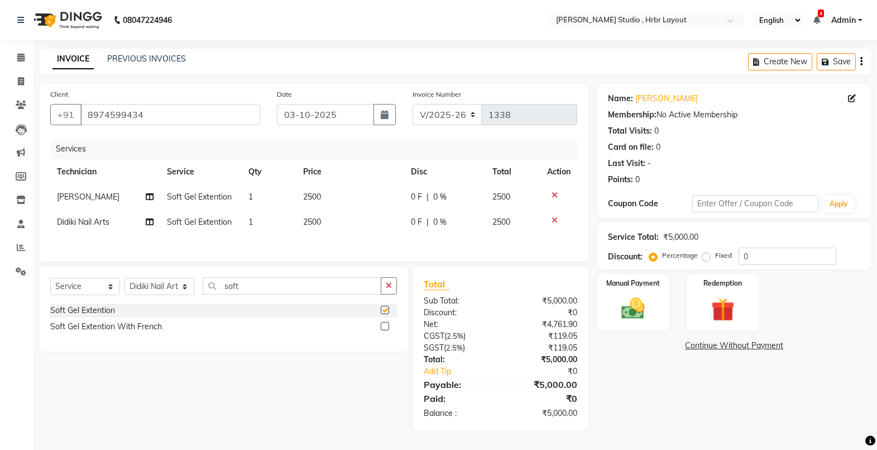
checkbox input "false"
click at [413, 193] on span "0 F" at bounding box center [416, 197] width 11 height 12
select select "84206"
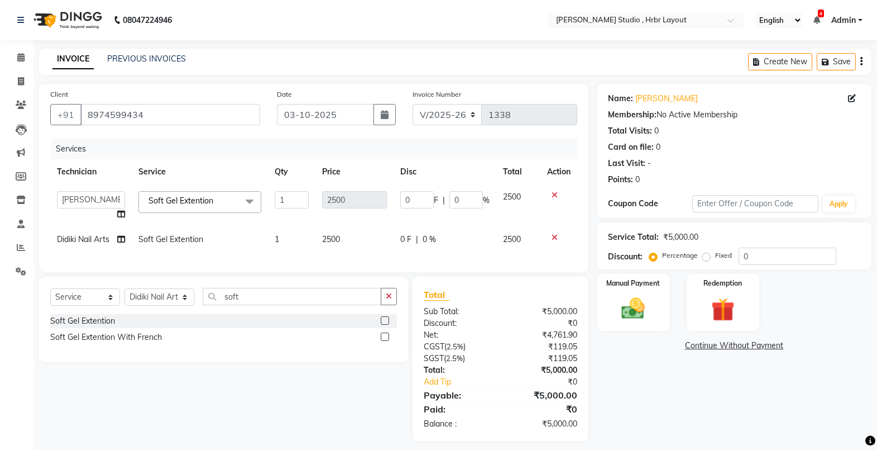
click at [413, 193] on input "0" at bounding box center [417, 199] width 34 height 17
type input "500"
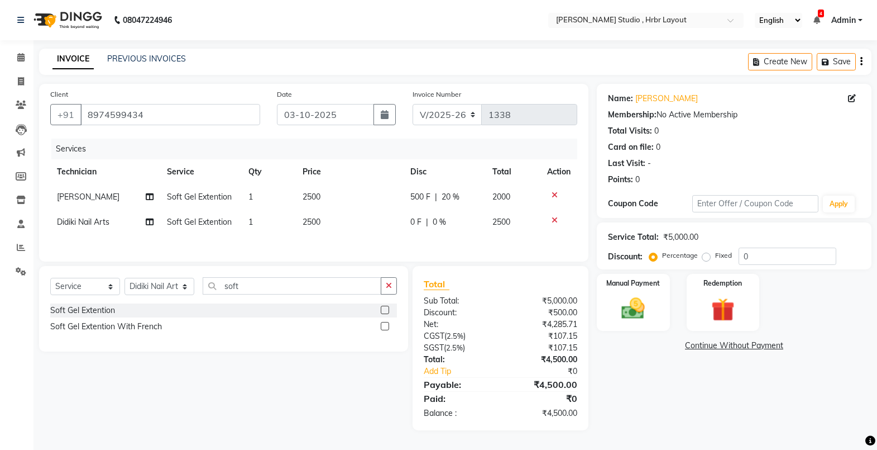
click at [406, 235] on div "Services Technician Service Qty Price Disc Total Action [PERSON_NAME] Soft Gel …" at bounding box center [313, 195] width 527 height 112
click at [412, 219] on span "0 F" at bounding box center [415, 222] width 11 height 12
select select "92398"
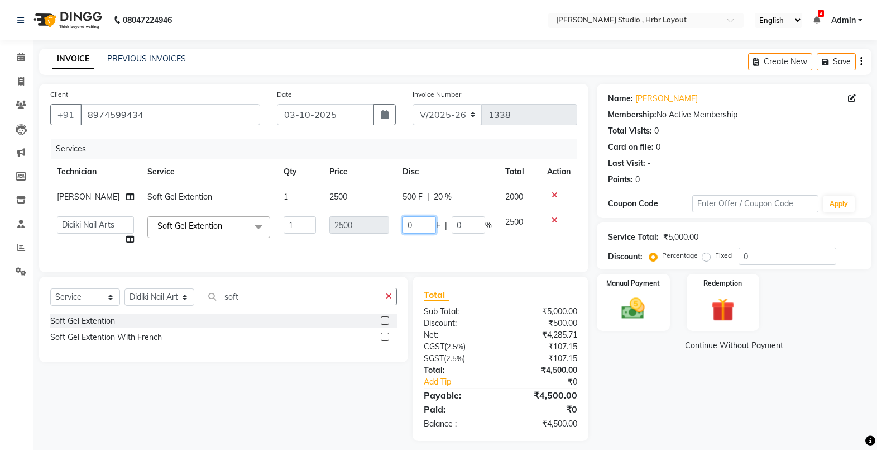
click at [412, 219] on input "0" at bounding box center [420, 224] width 34 height 17
type input "500"
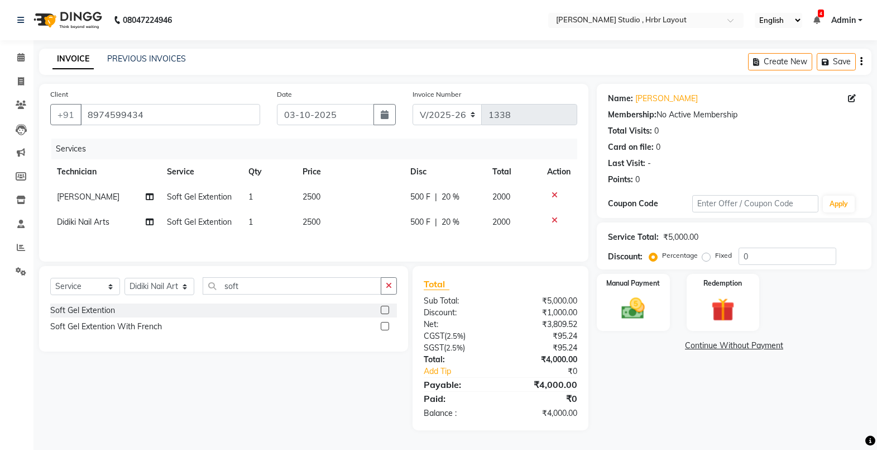
click at [412, 235] on div "Services Technician Service Qty Price Disc Total Action [PERSON_NAME] Soft Gel …" at bounding box center [313, 195] width 527 height 112
click at [632, 303] on img at bounding box center [634, 308] width 40 height 28
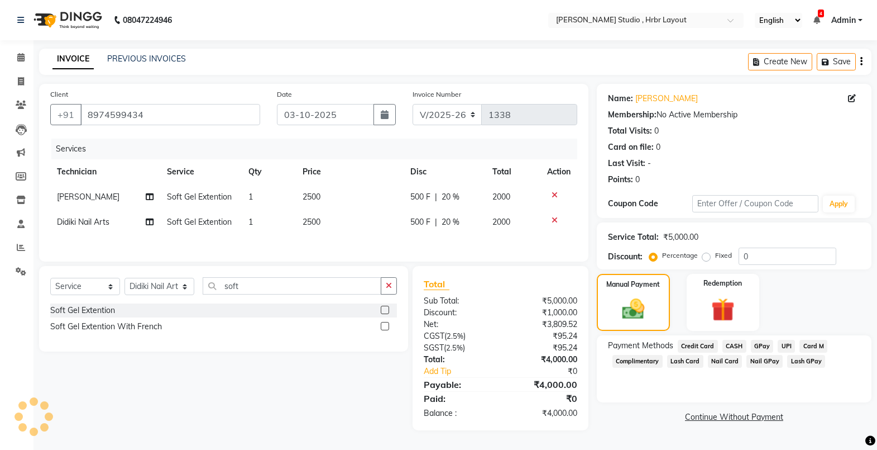
click at [806, 364] on span "Lash GPay" at bounding box center [806, 361] width 38 height 13
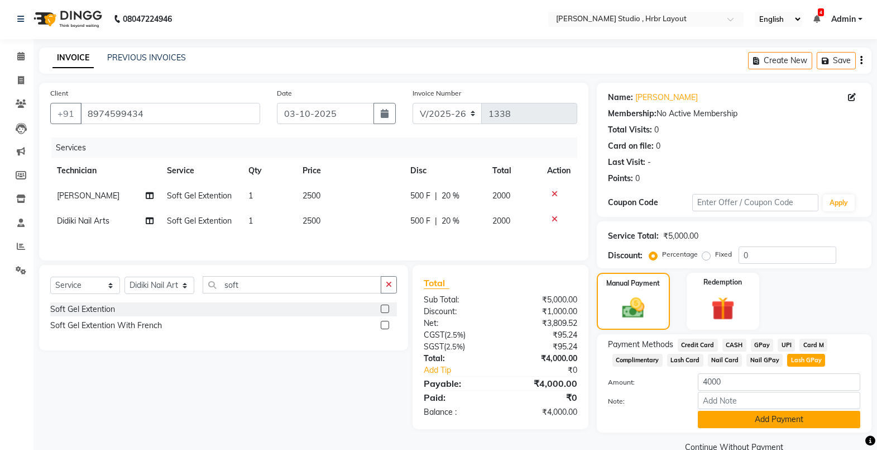
click at [770, 417] on button "Add Payment" at bounding box center [779, 418] width 163 height 17
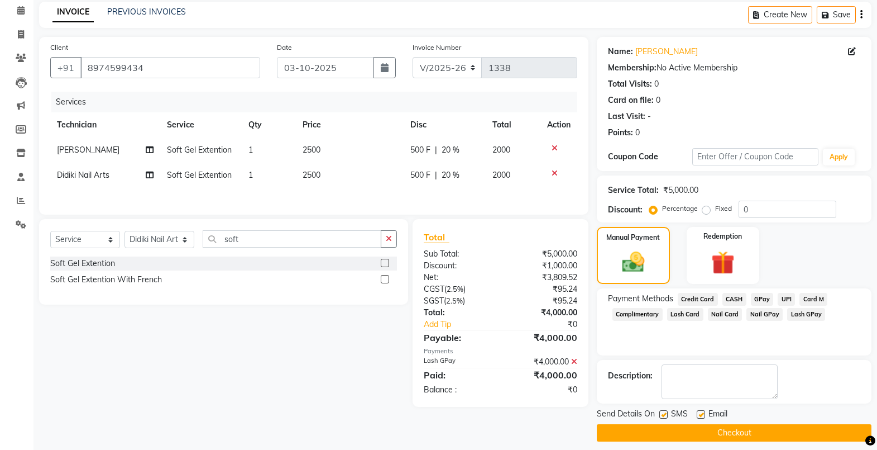
scroll to position [55, 0]
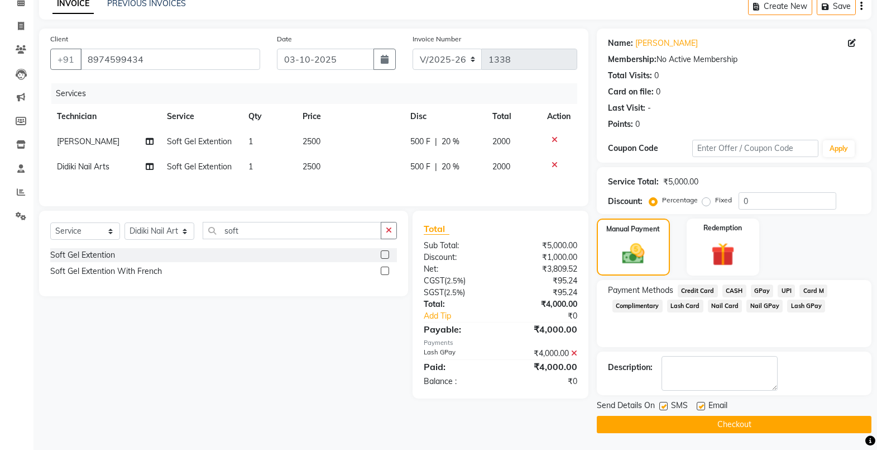
click at [760, 427] on button "Checkout" at bounding box center [734, 424] width 275 height 17
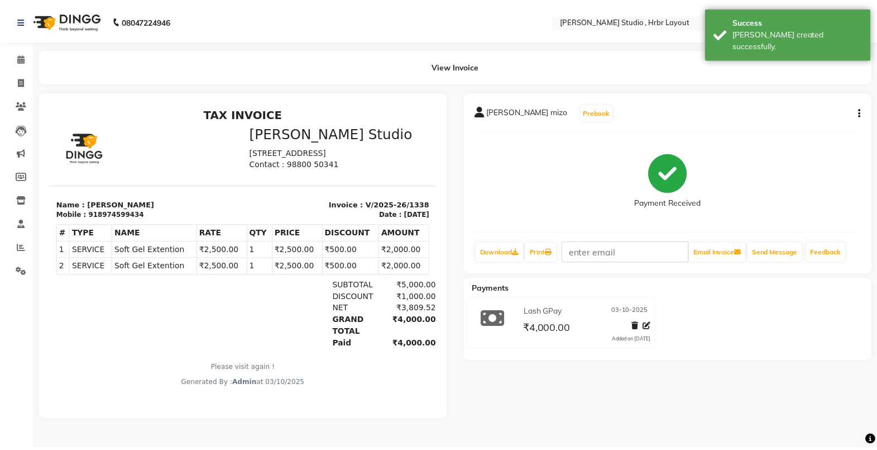
scroll to position [9, 0]
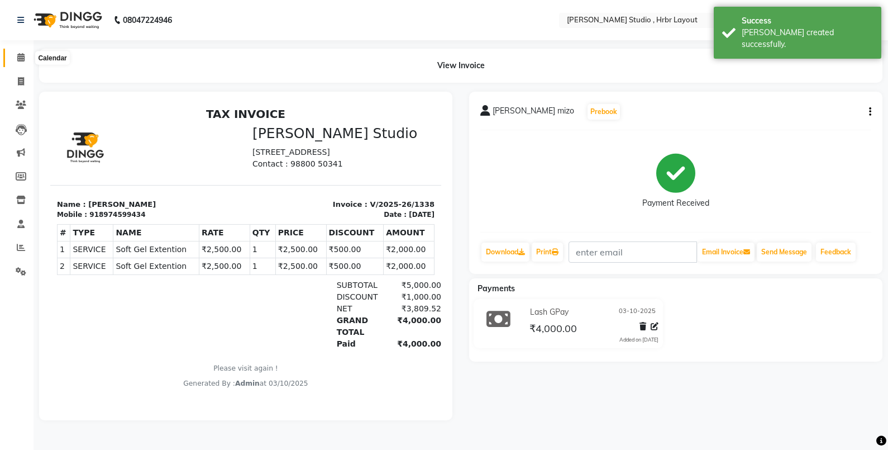
click at [18, 54] on icon at bounding box center [20, 57] width 7 height 8
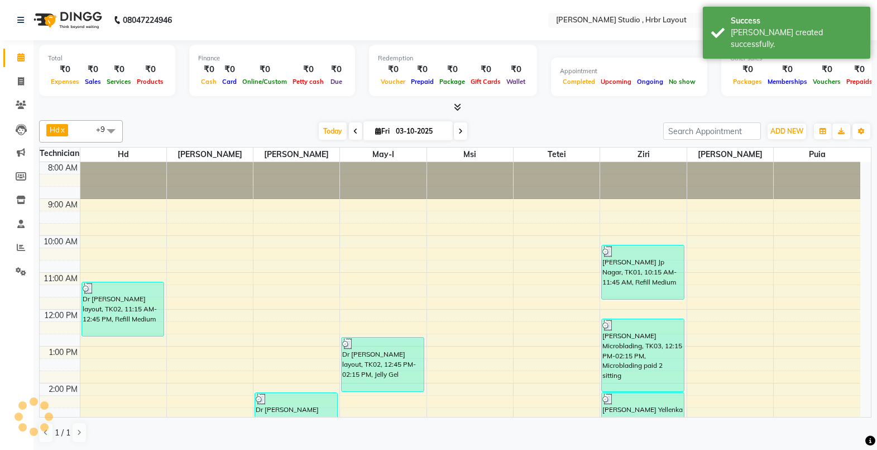
scroll to position [223, 0]
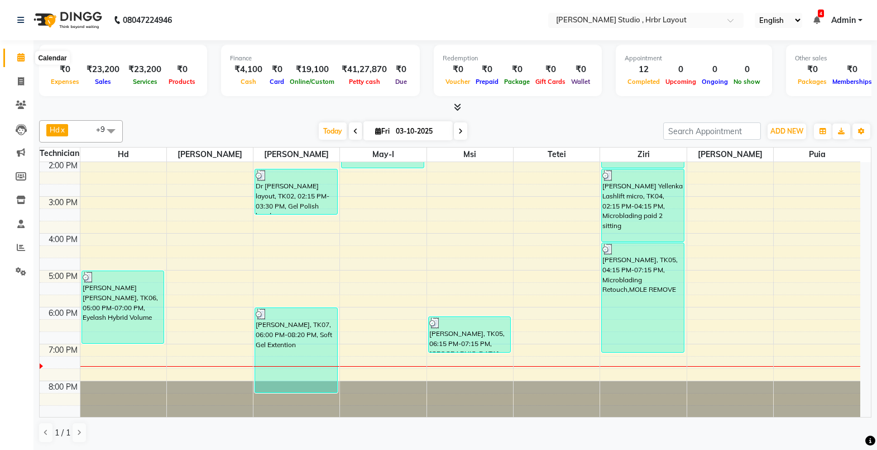
click at [21, 57] on icon at bounding box center [20, 57] width 7 height 8
click at [24, 246] on icon at bounding box center [21, 247] width 8 height 8
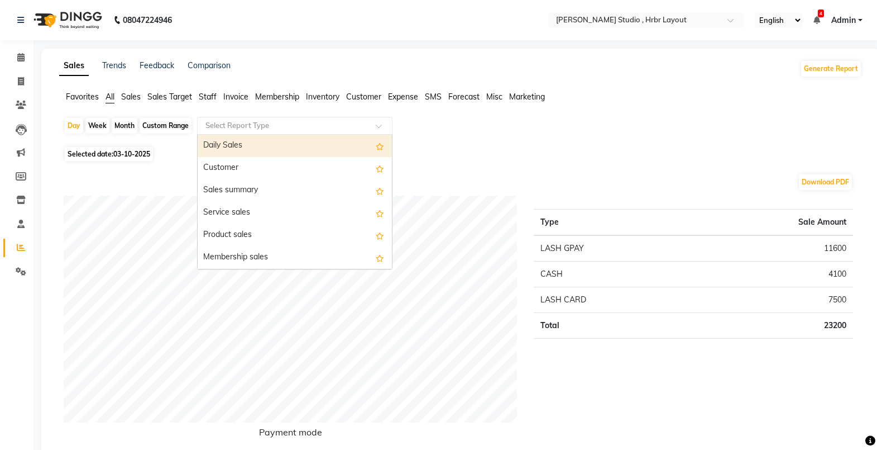
click at [373, 123] on div at bounding box center [295, 125] width 194 height 11
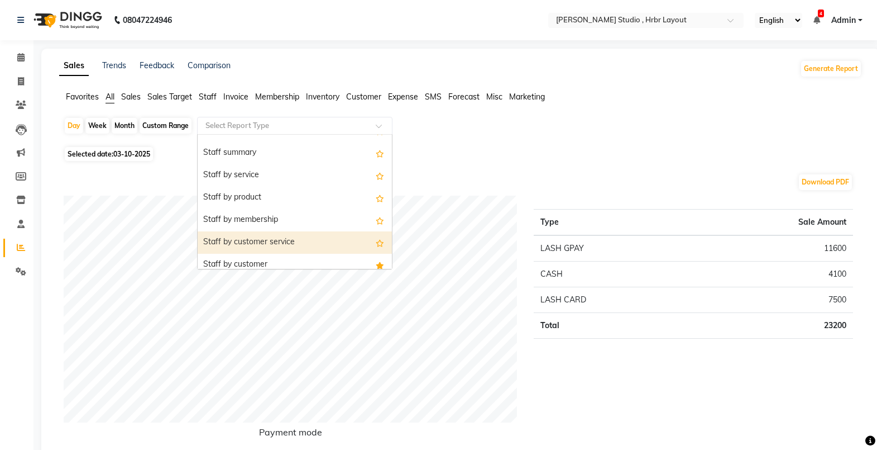
scroll to position [410, 0]
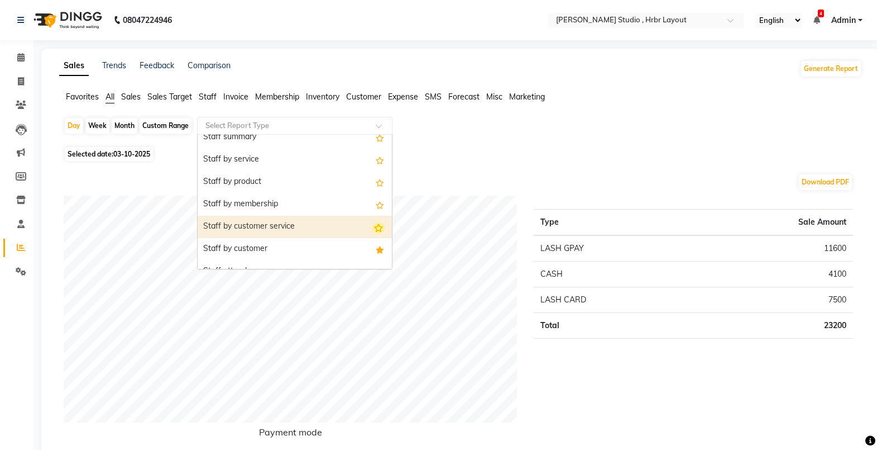
click at [373, 226] on icon "Options list" at bounding box center [379, 227] width 12 height 11
radio input "true"
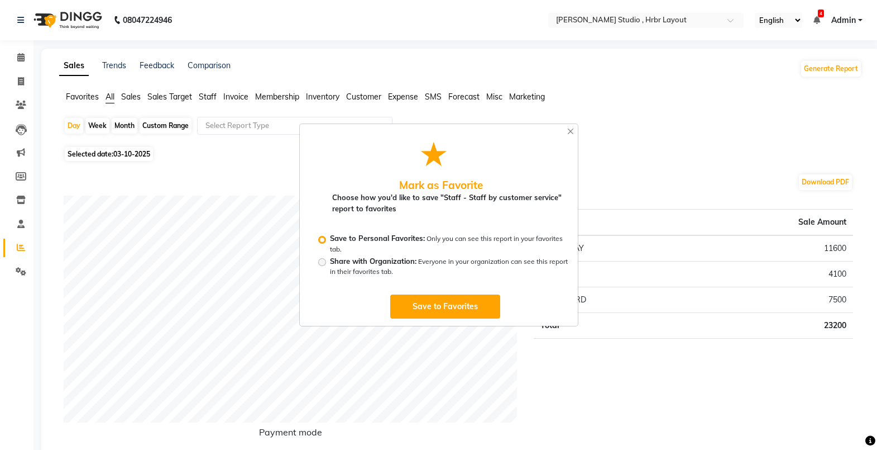
click at [431, 303] on button "Save to Favorites" at bounding box center [445, 306] width 111 height 25
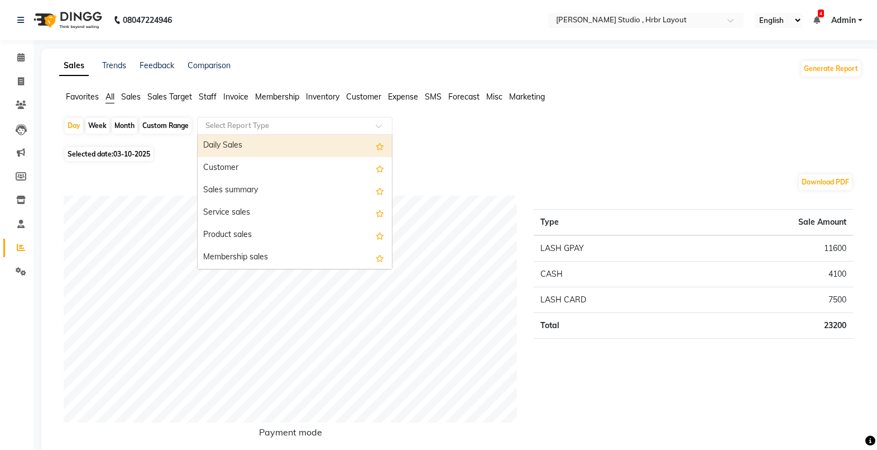
click at [321, 128] on input "text" at bounding box center [283, 125] width 161 height 11
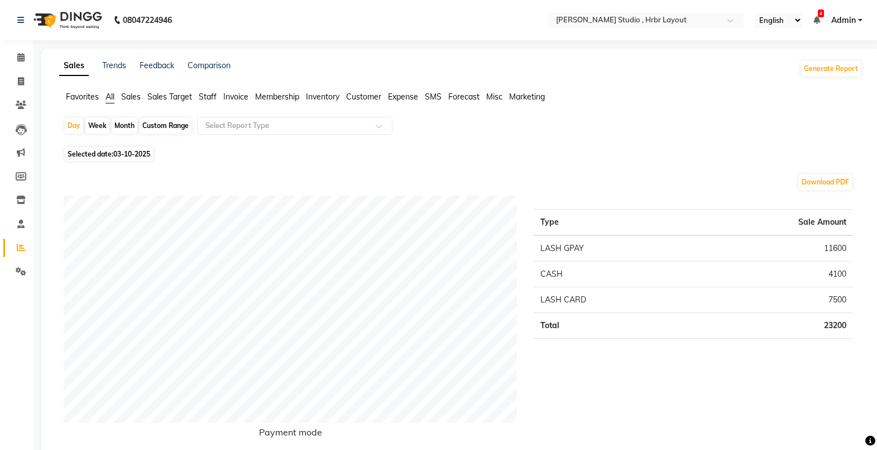
click at [166, 130] on div "Custom Range" at bounding box center [166, 126] width 52 height 16
select select "10"
select select "2025"
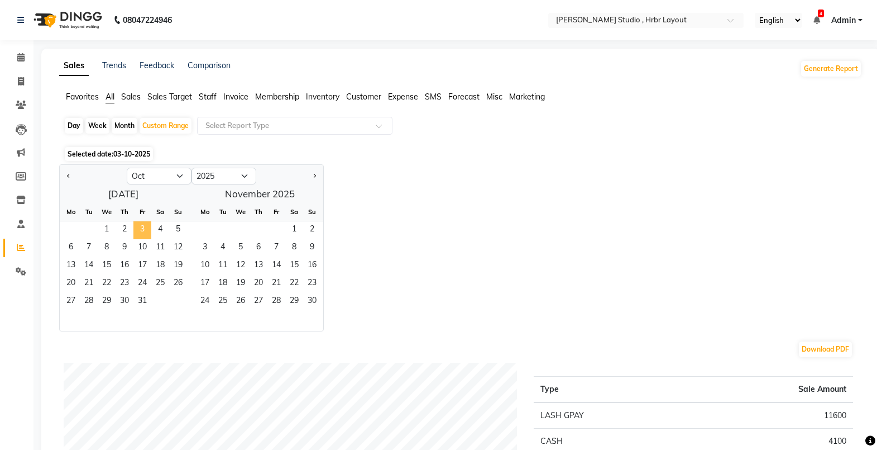
click at [146, 226] on span "3" at bounding box center [142, 230] width 18 height 18
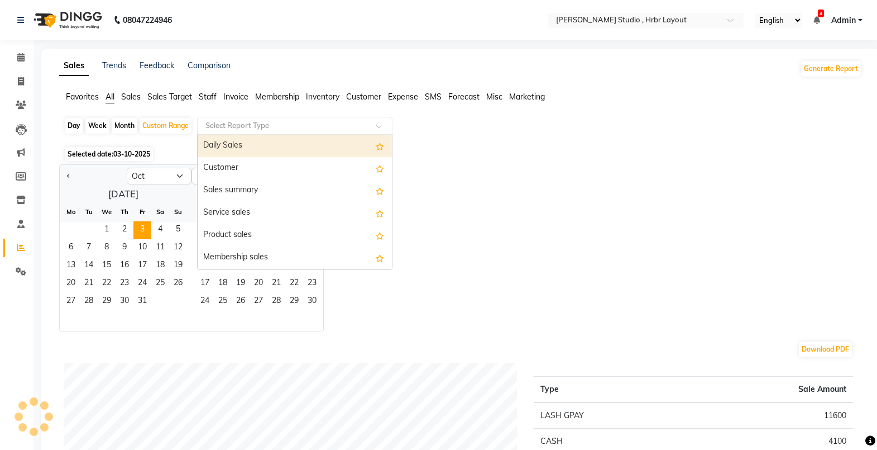
click at [250, 126] on input "text" at bounding box center [283, 125] width 161 height 11
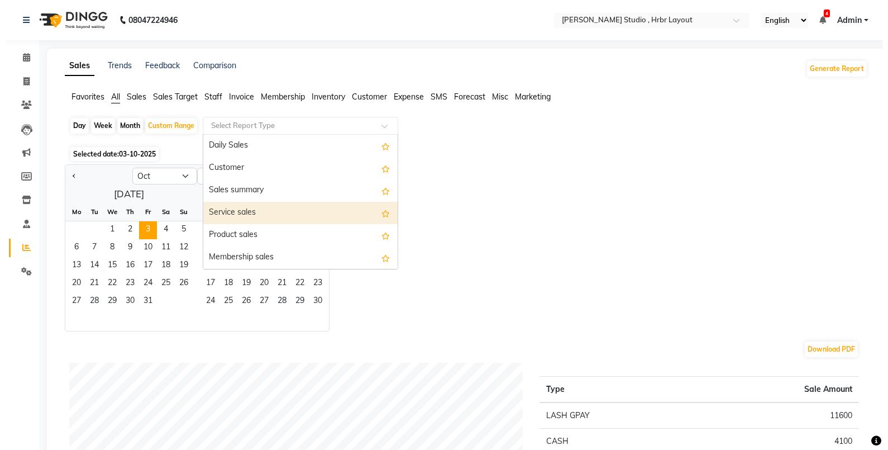
scroll to position [1, 0]
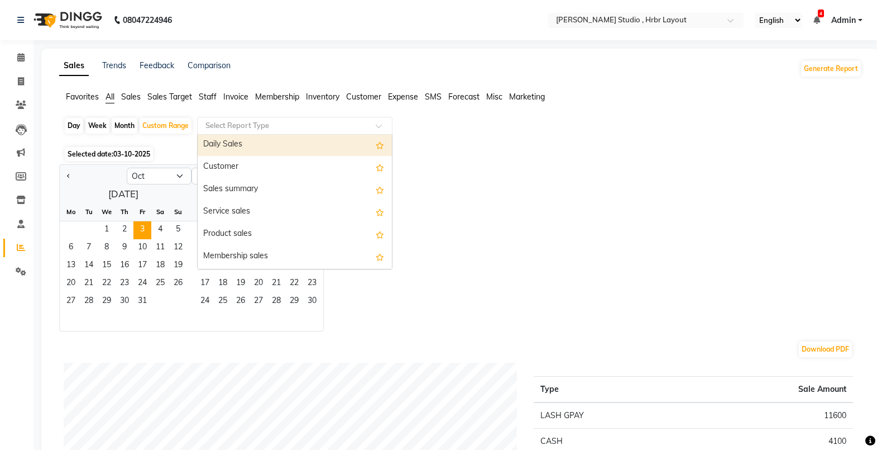
click at [274, 135] on div "Daily Sales" at bounding box center [295, 144] width 194 height 22
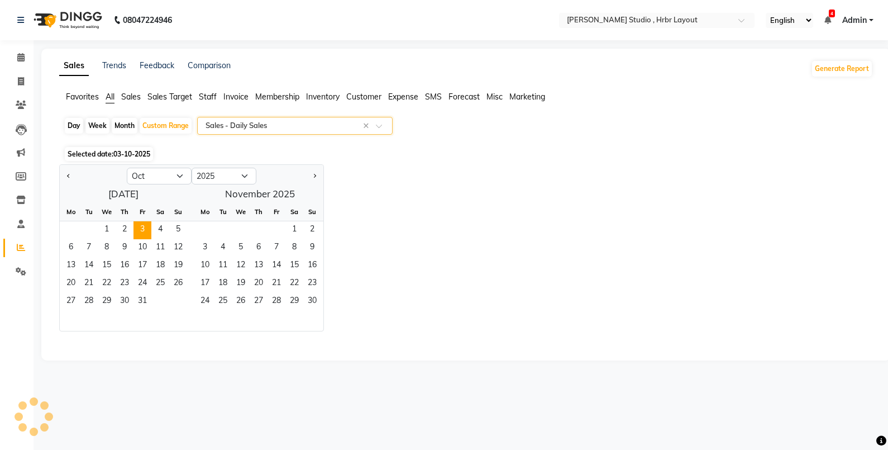
select select "full_report"
select select "csv"
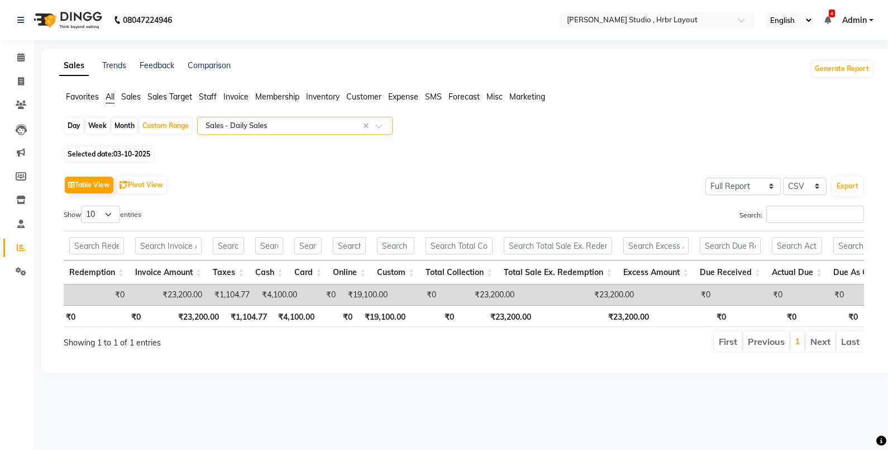
scroll to position [0, 399]
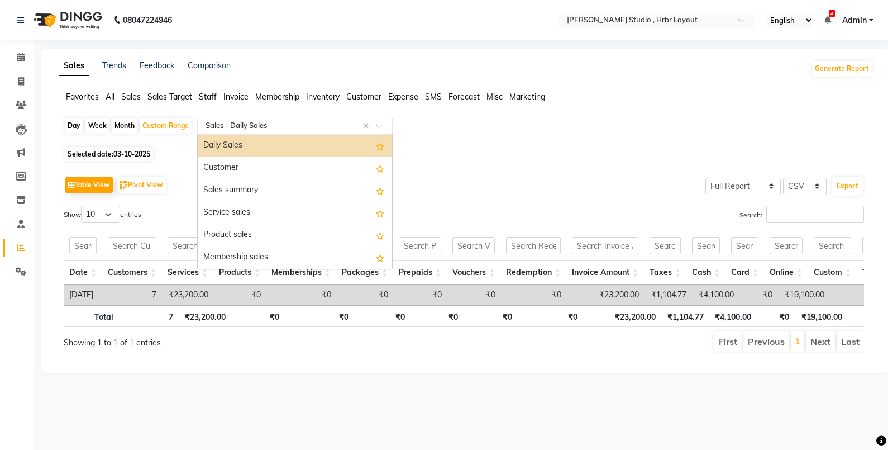
click at [362, 126] on input "text" at bounding box center [283, 125] width 161 height 11
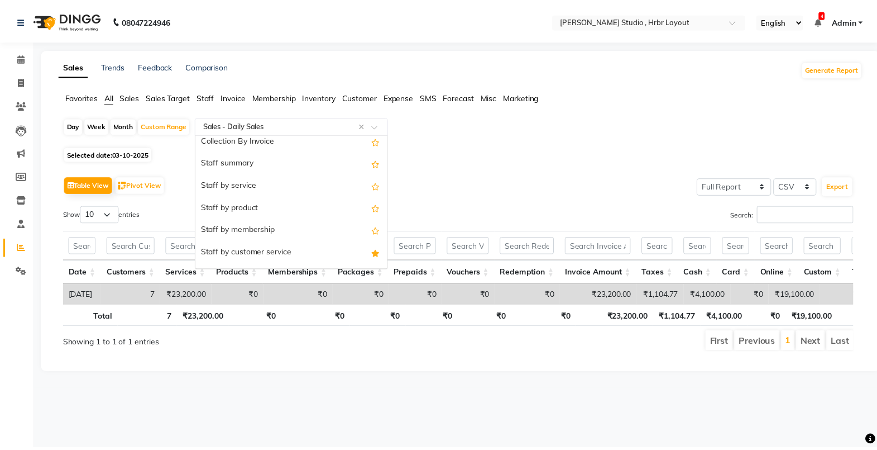
scroll to position [385, 0]
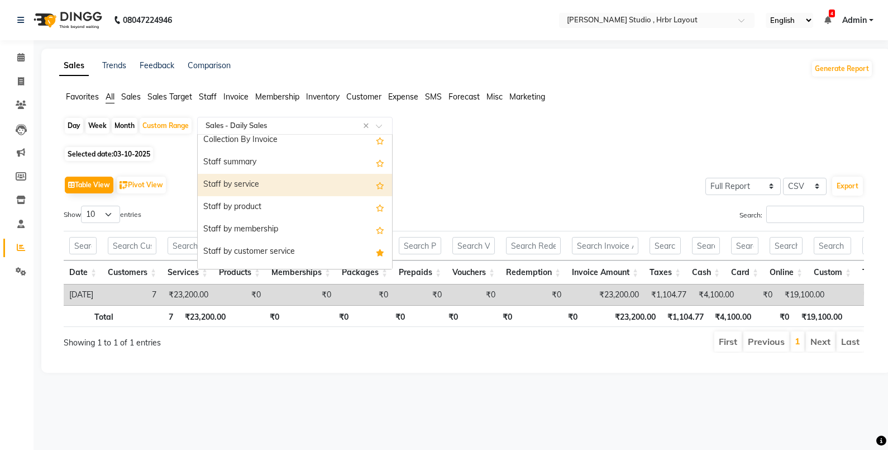
click at [268, 182] on div "Staff by service" at bounding box center [295, 185] width 194 height 22
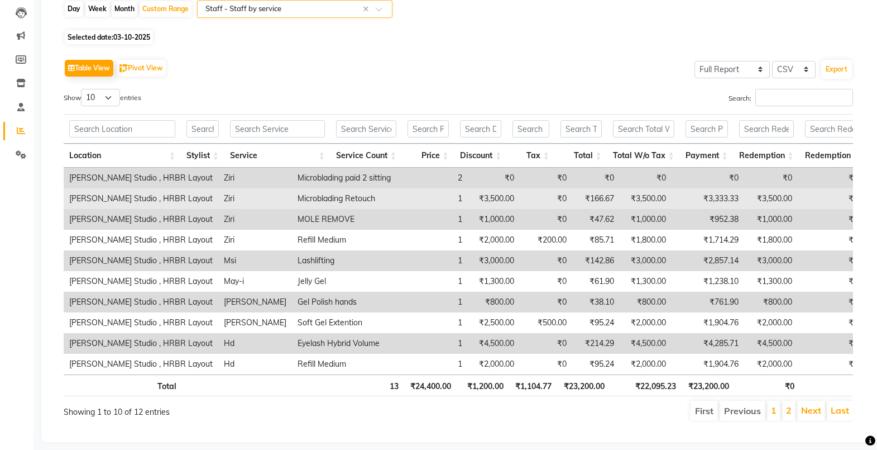
scroll to position [118, 0]
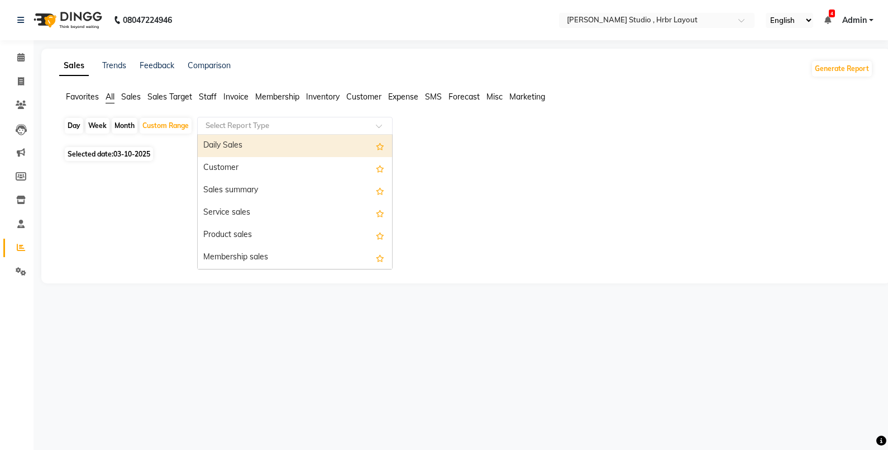
click at [320, 131] on div "Select Report Type" at bounding box center [286, 125] width 173 height 11
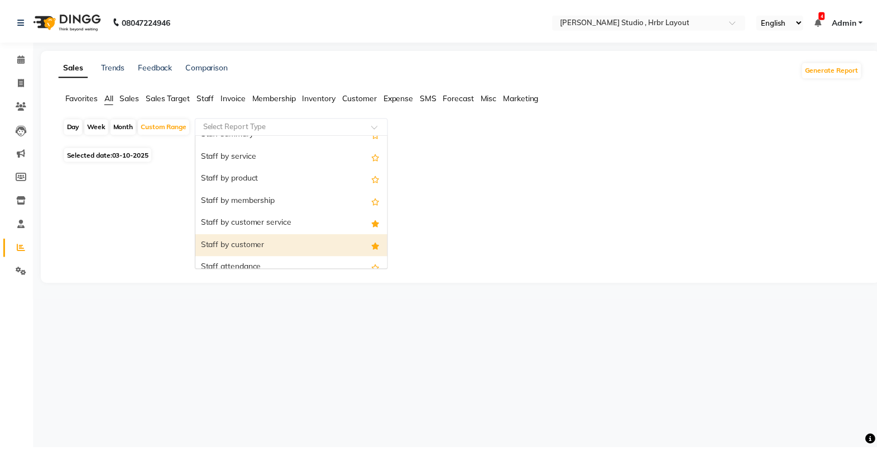
scroll to position [416, 0]
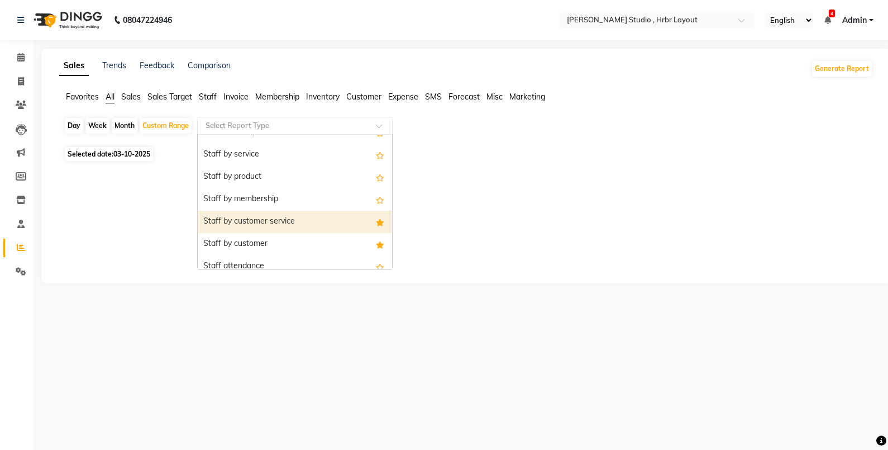
click at [282, 216] on div "Staff by customer service" at bounding box center [295, 222] width 194 height 22
select select "full_report"
select select "csv"
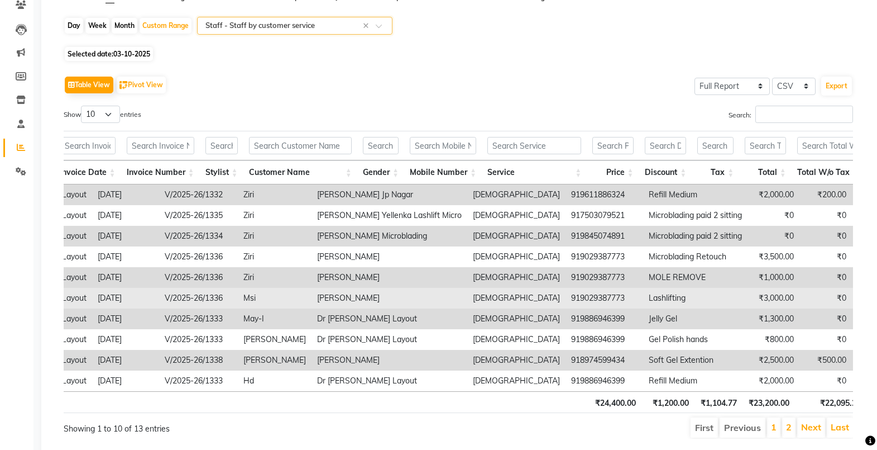
scroll to position [0, 173]
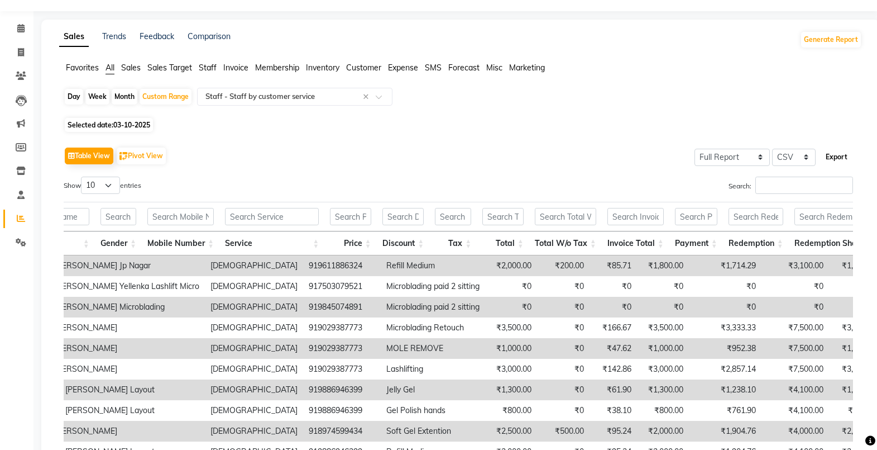
click at [840, 152] on button "Export" at bounding box center [837, 156] width 31 height 19
click at [456, 168] on div "Table View Pivot View Select Full Report Filtered Report Select CSV PDF Export …" at bounding box center [459, 326] width 790 height 365
